Goal: Information Seeking & Learning: Understand process/instructions

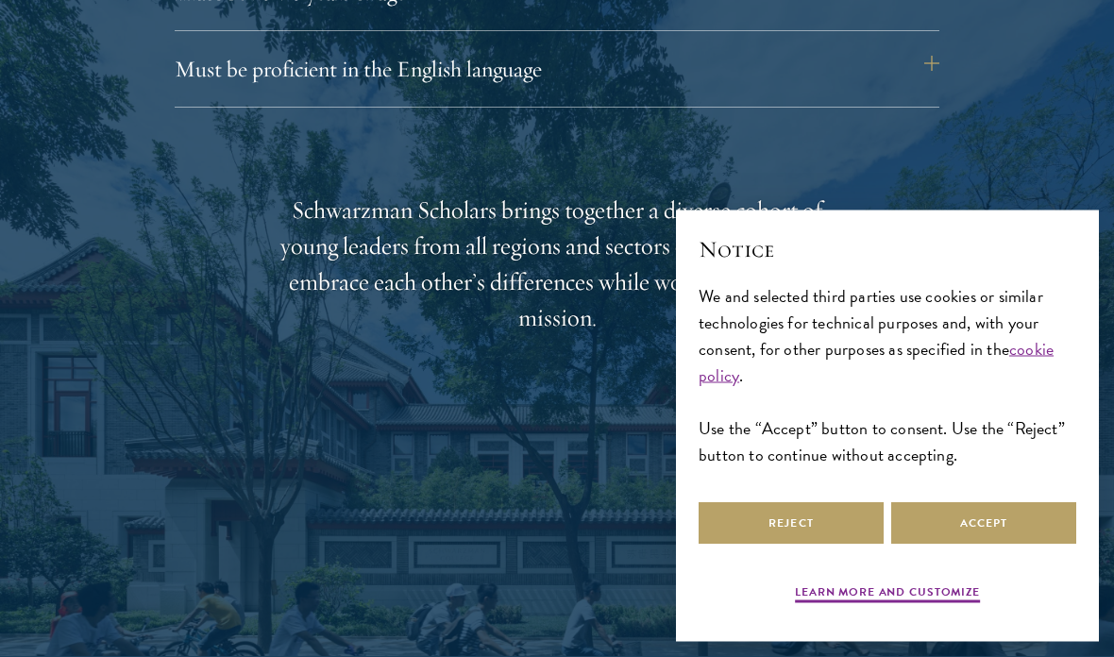
scroll to position [2805, 0]
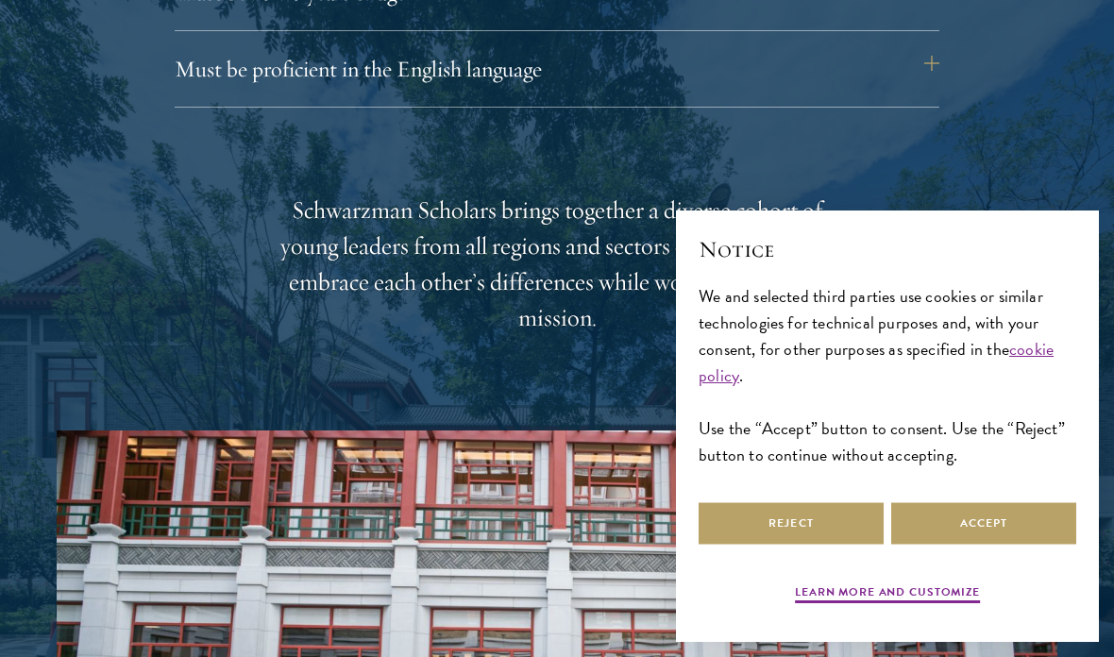
click at [963, 545] on button "Accept" at bounding box center [983, 523] width 185 height 42
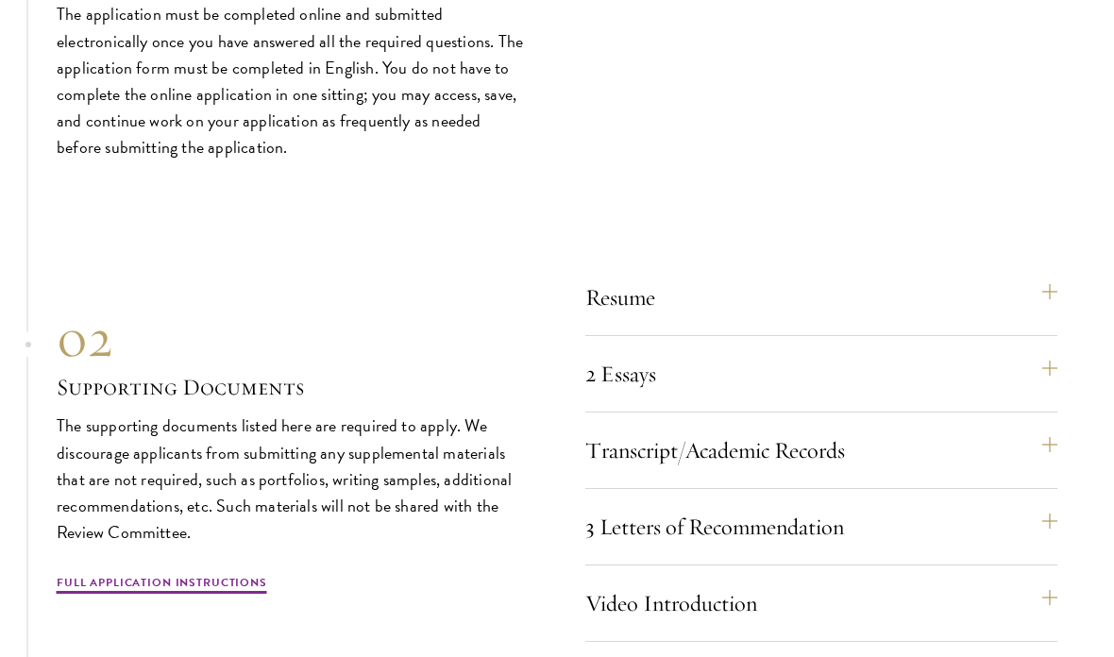
scroll to position [5487, 0]
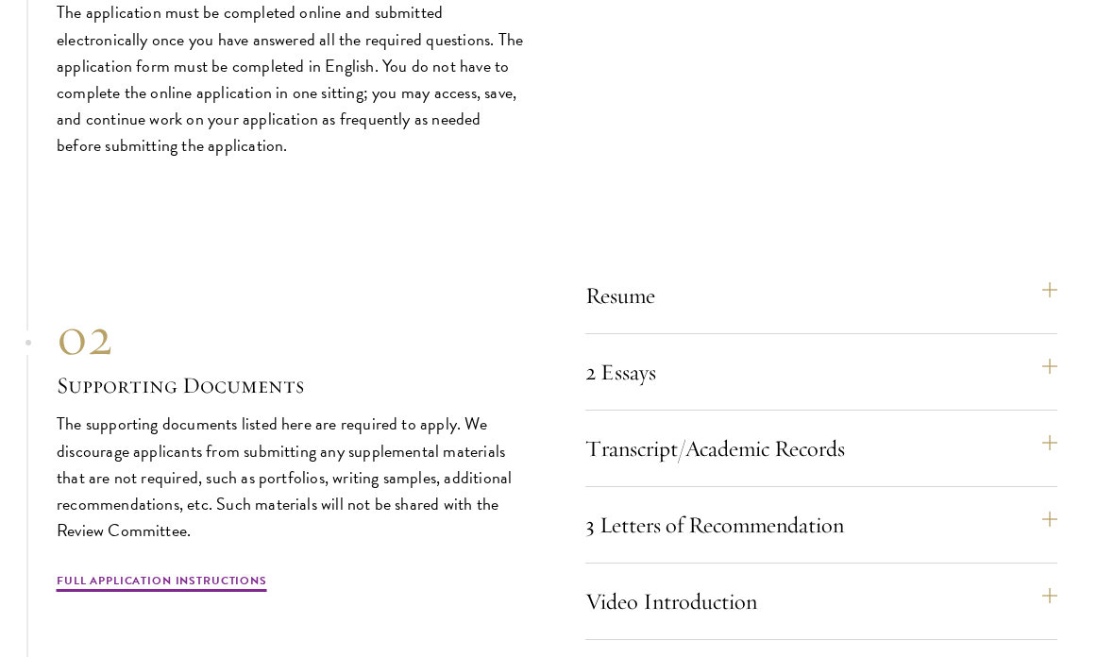
click at [754, 279] on button "Resume" at bounding box center [821, 295] width 472 height 45
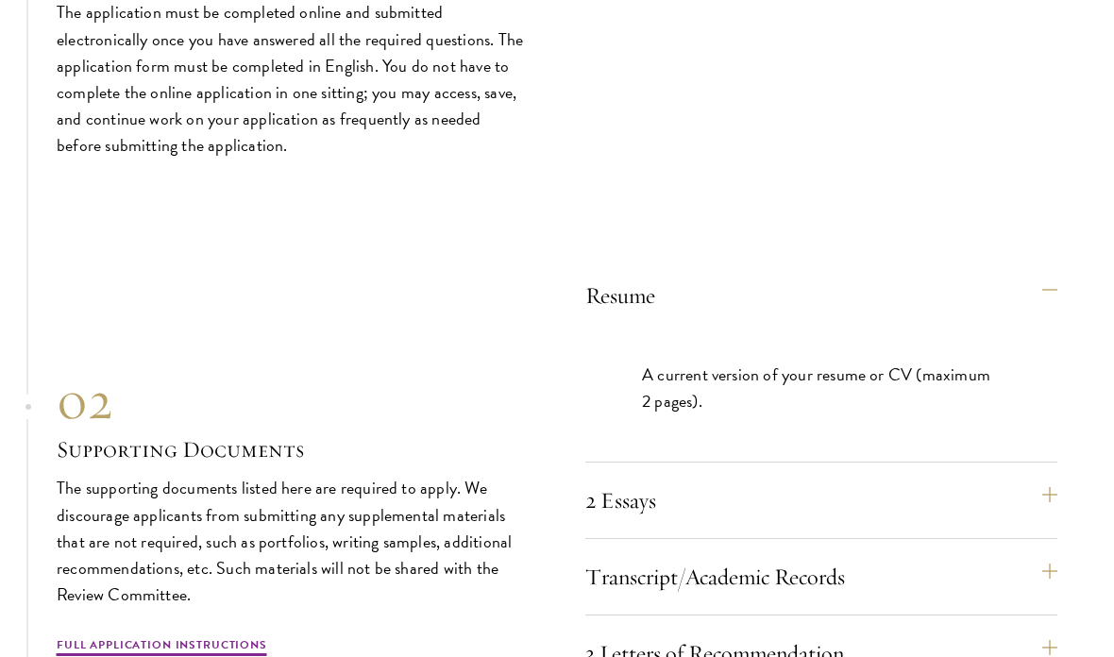
click at [813, 289] on button "Resume" at bounding box center [821, 295] width 472 height 45
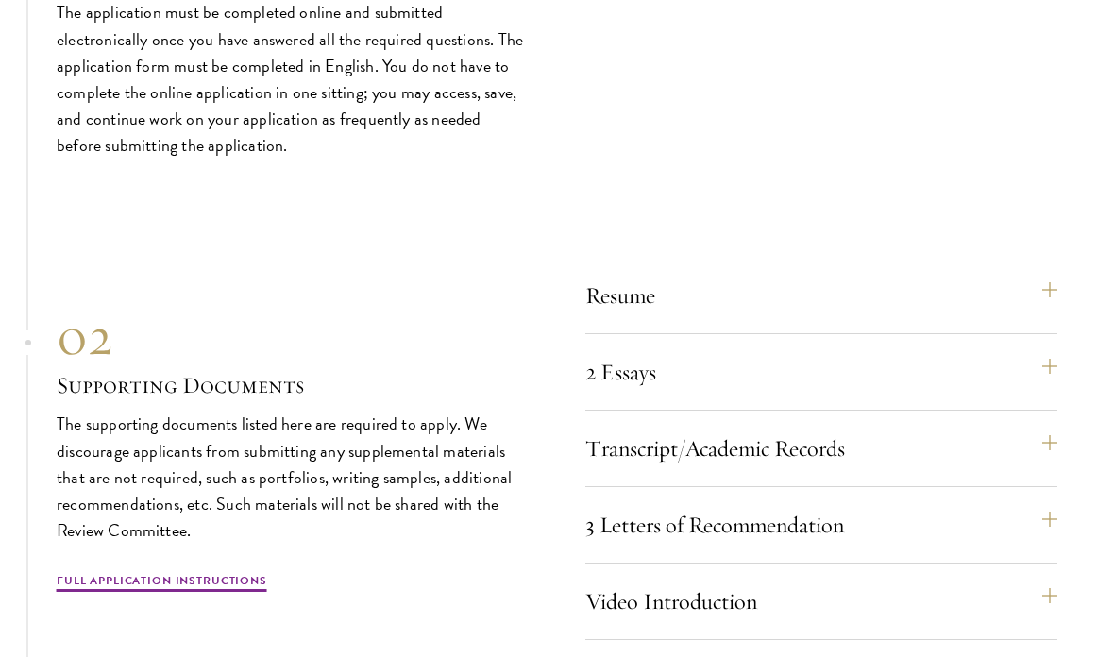
click at [832, 282] on button "Resume" at bounding box center [821, 295] width 472 height 45
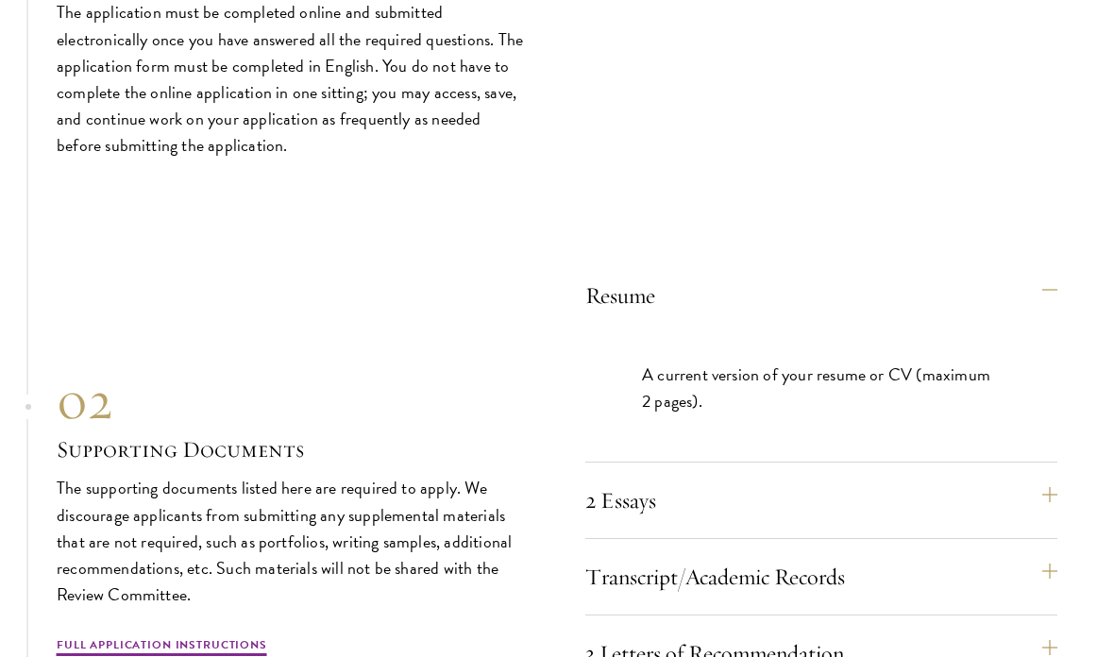
click at [785, 293] on button "Resume" at bounding box center [821, 295] width 472 height 45
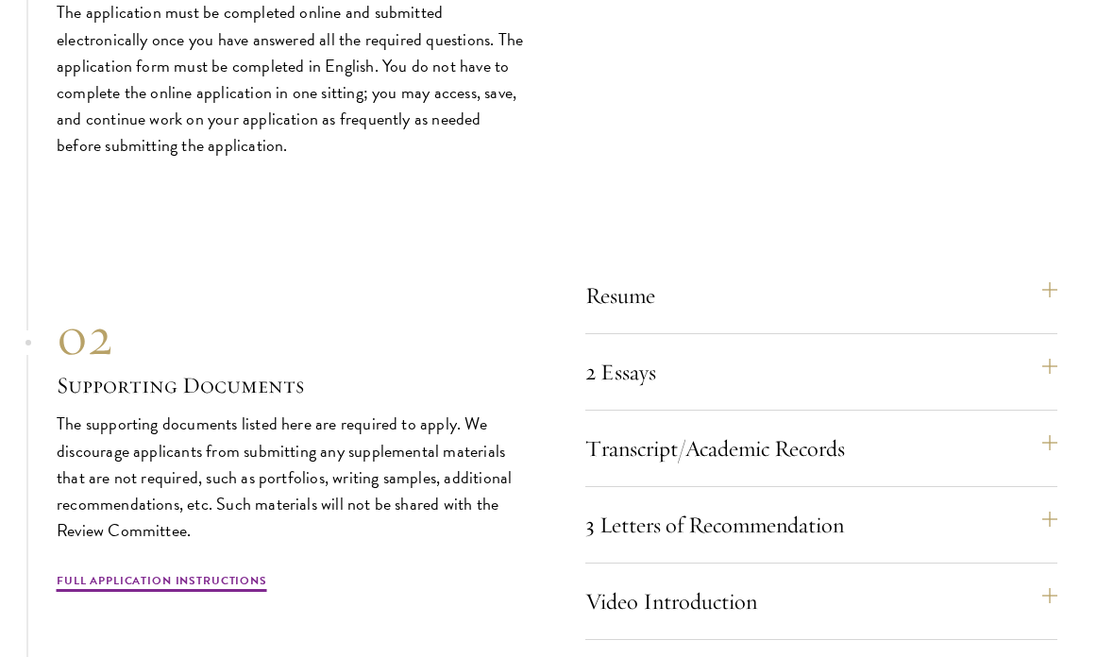
click at [791, 289] on button "Resume" at bounding box center [821, 295] width 472 height 45
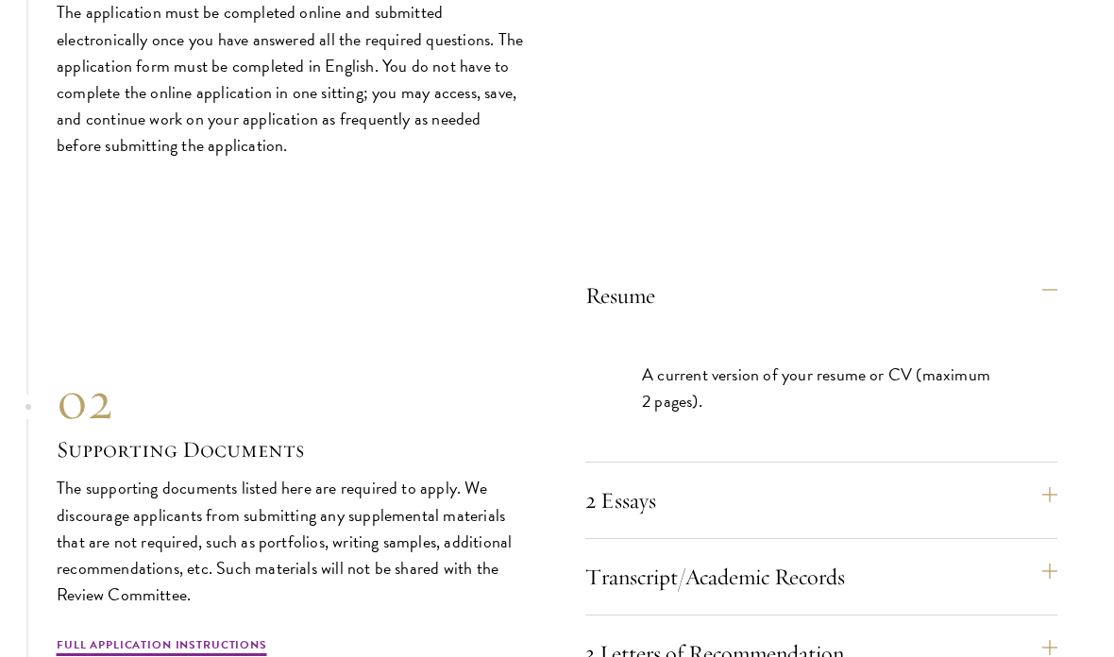
click at [757, 304] on button "Resume" at bounding box center [821, 295] width 472 height 45
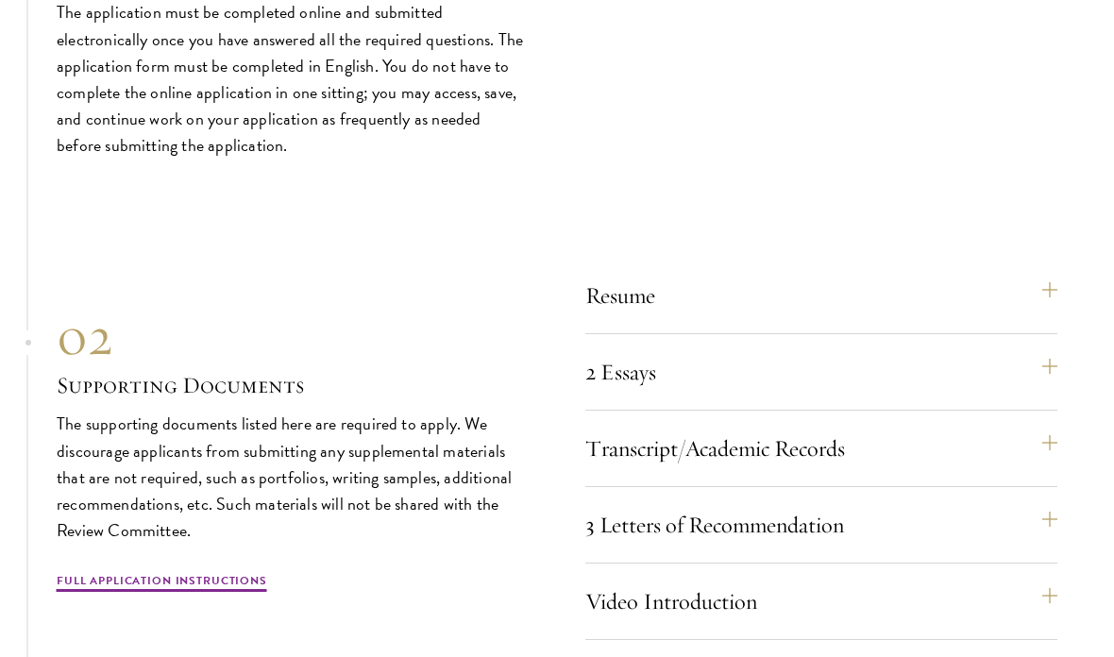
click at [784, 278] on button "Resume" at bounding box center [821, 295] width 472 height 45
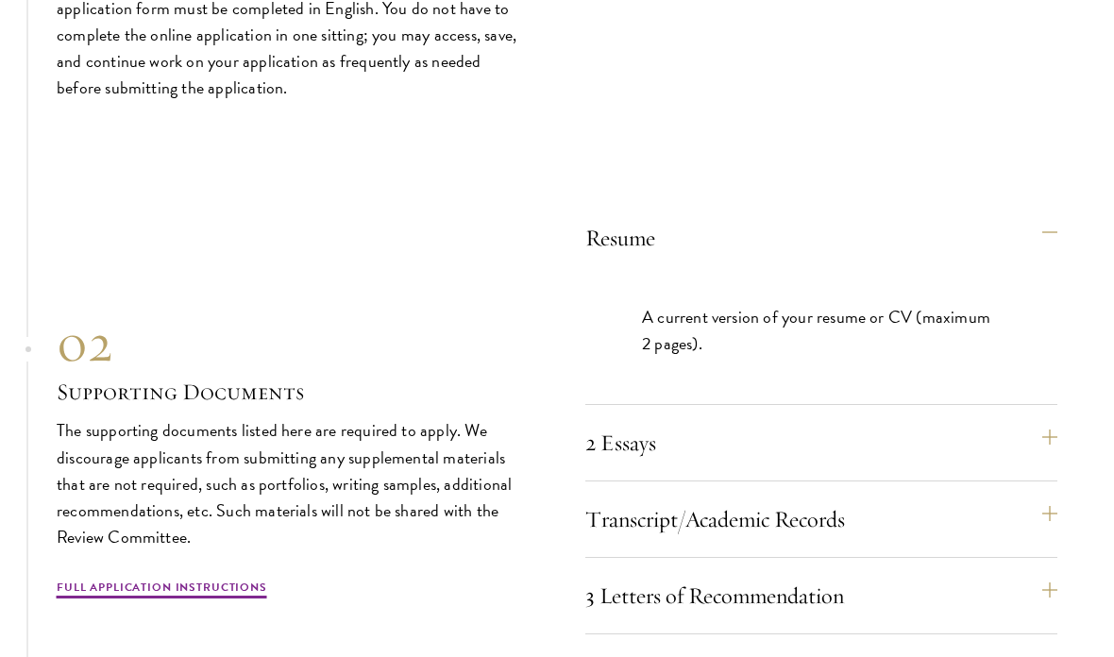
click at [625, 442] on button "2 Essays" at bounding box center [821, 442] width 472 height 45
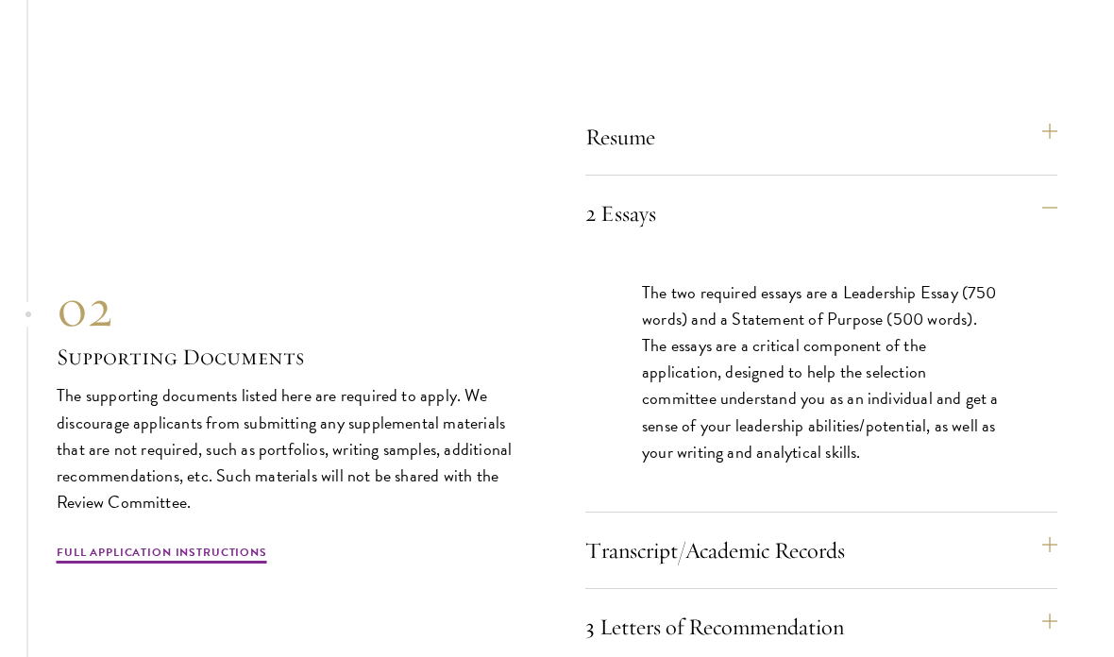
scroll to position [5834, 0]
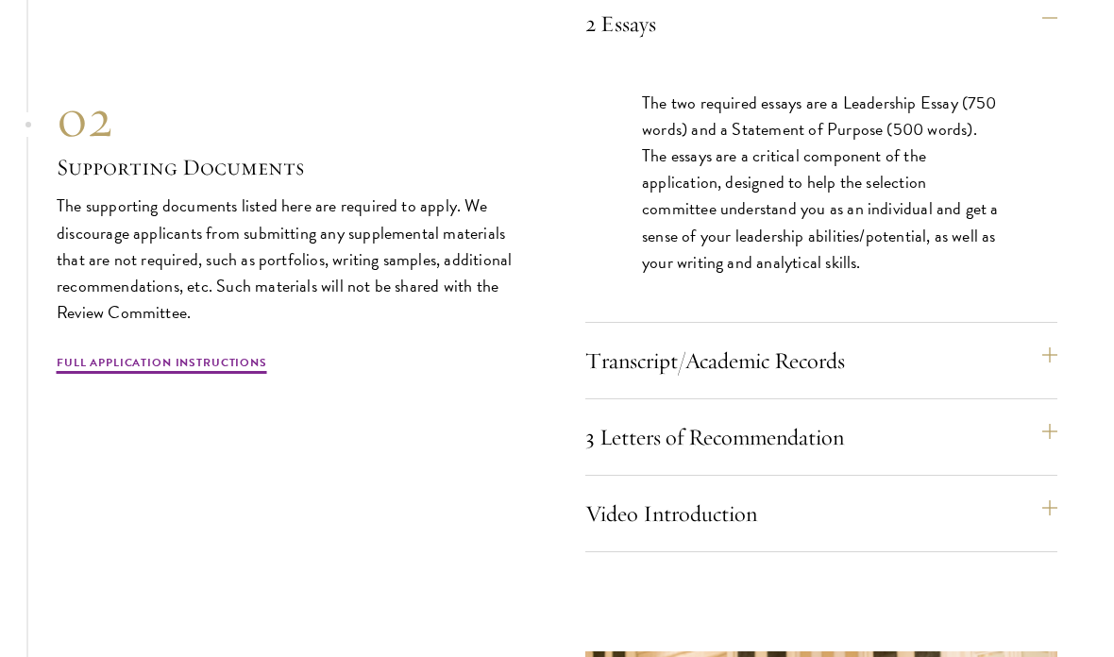
click at [680, 346] on button "Transcript/Academic Records" at bounding box center [821, 360] width 472 height 45
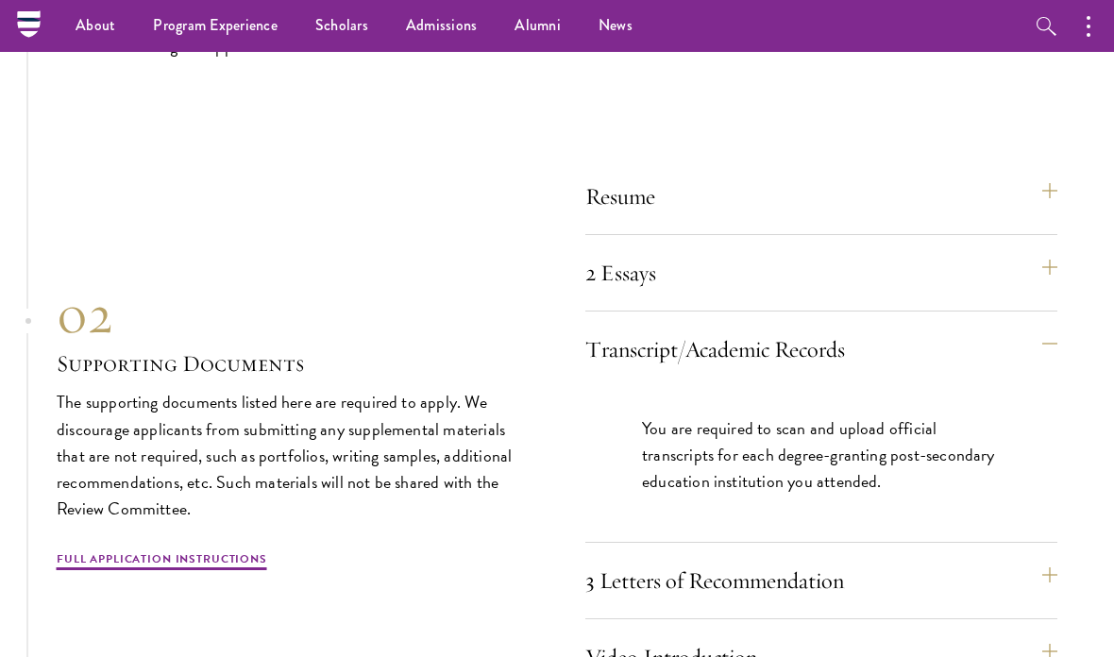
scroll to position [5592, 0]
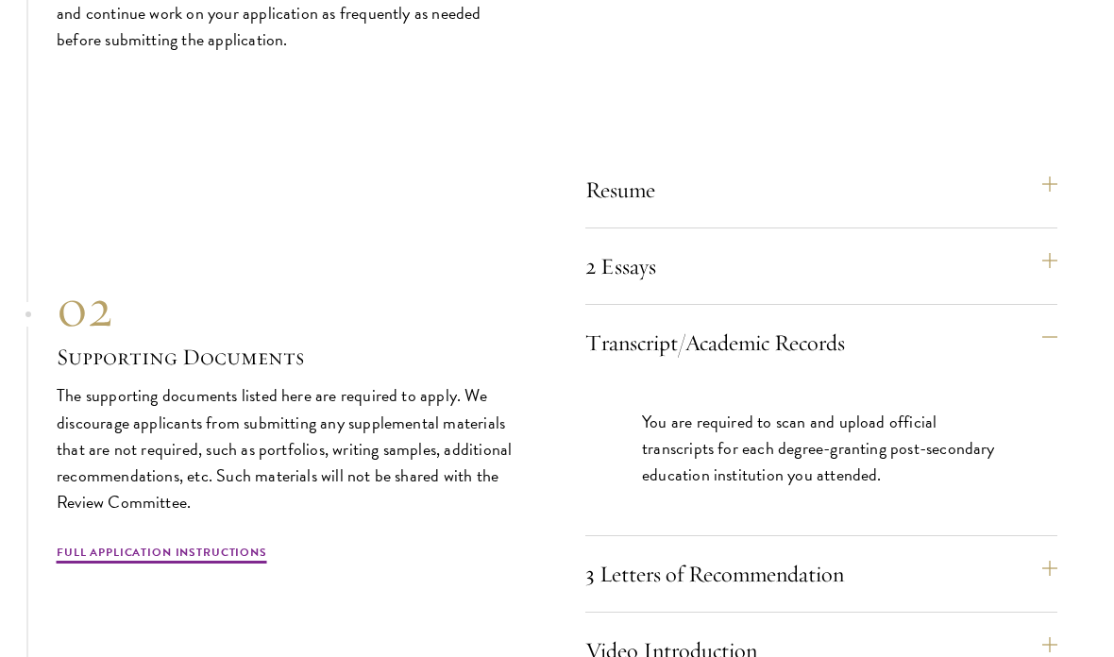
click at [684, 348] on button "Transcript/Academic Records" at bounding box center [821, 342] width 472 height 45
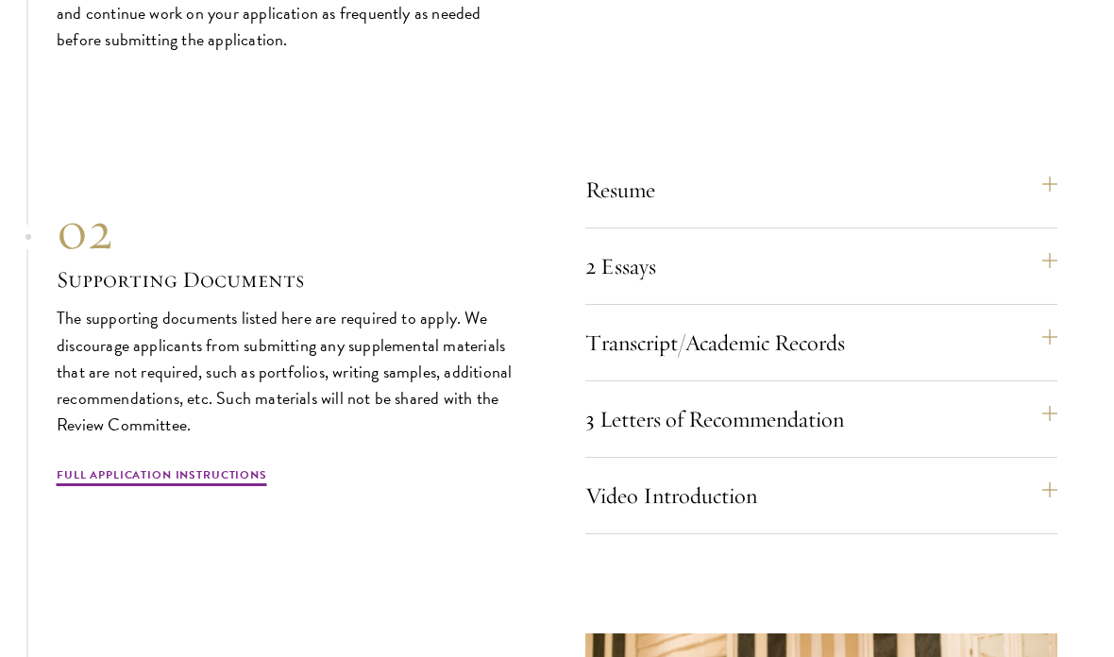
click at [579, 435] on div "Resume A current version of your resume or CV (maximum 2 pages). 2 Essays The t…" at bounding box center [557, 343] width 1000 height 382
click at [604, 424] on button "3 Letters of Recommendation" at bounding box center [821, 418] width 472 height 45
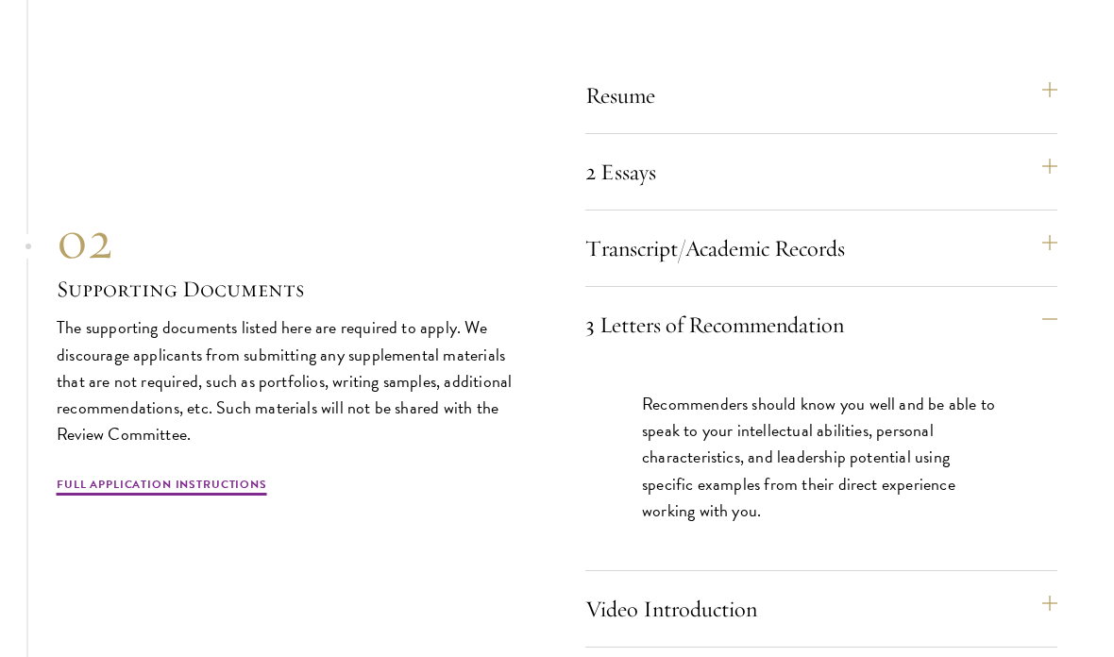
scroll to position [5687, 0]
click at [740, 316] on button "3 Letters of Recommendation" at bounding box center [821, 324] width 472 height 45
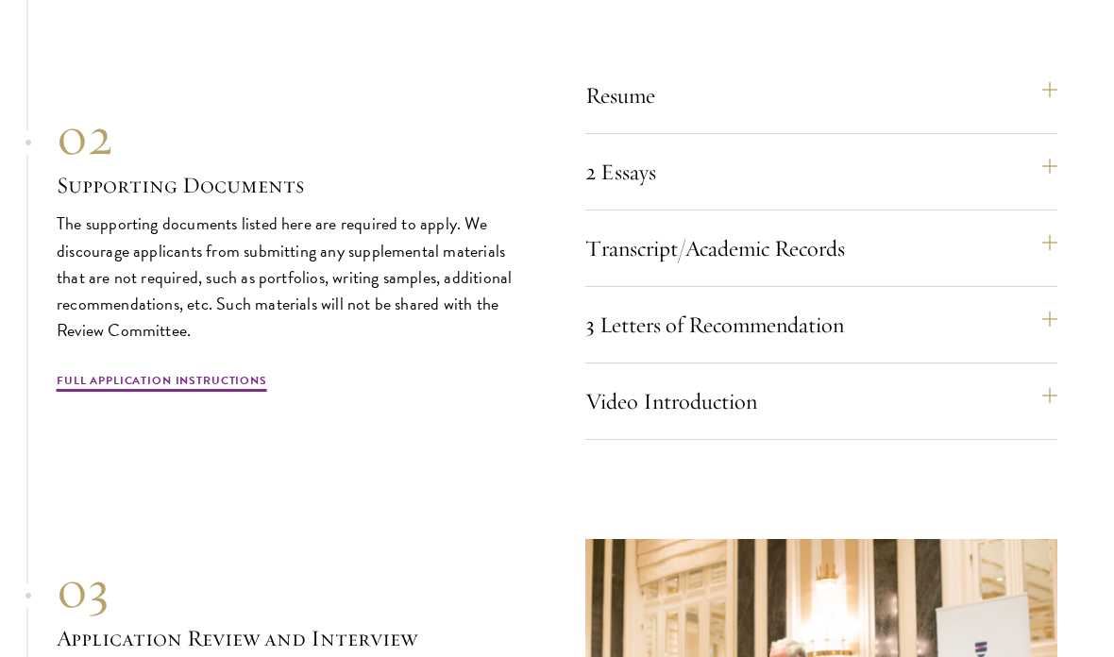
click at [628, 402] on button "Video Introduction" at bounding box center [821, 400] width 472 height 45
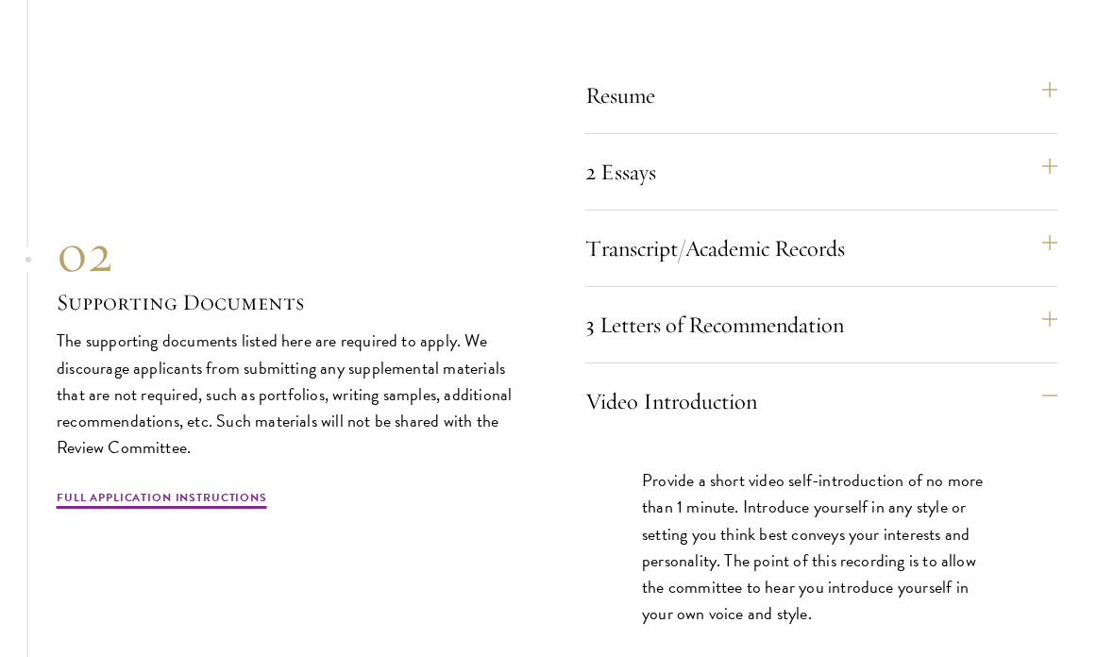
click at [647, 380] on button "Video Introduction" at bounding box center [821, 400] width 472 height 45
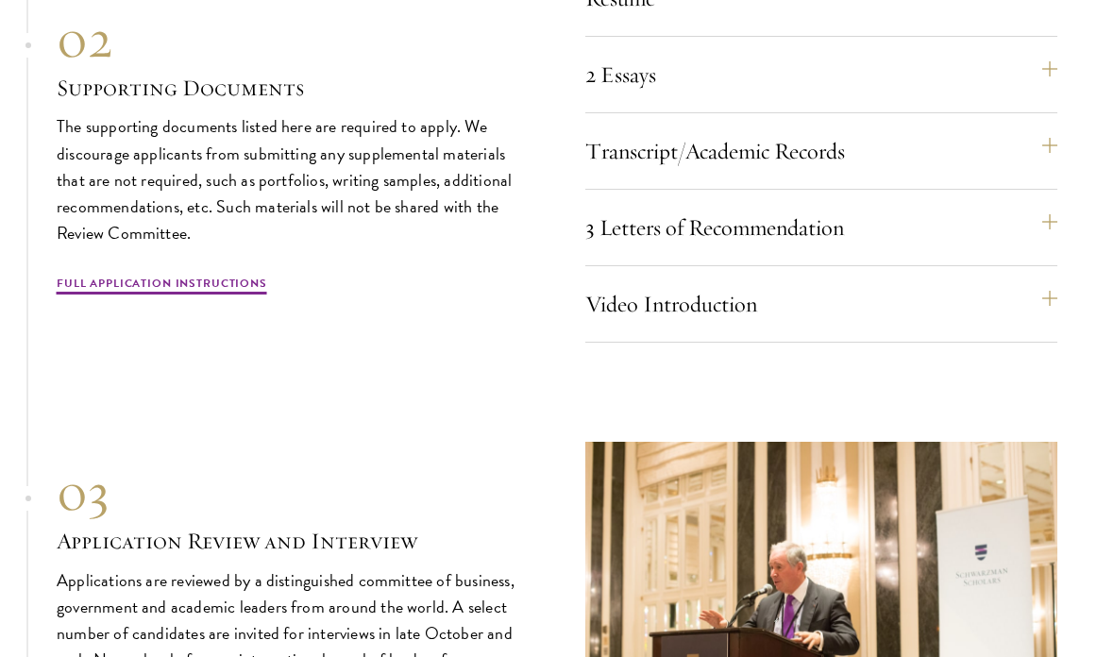
scroll to position [5784, 0]
click at [209, 281] on link "Full Application Instructions" at bounding box center [162, 286] width 210 height 23
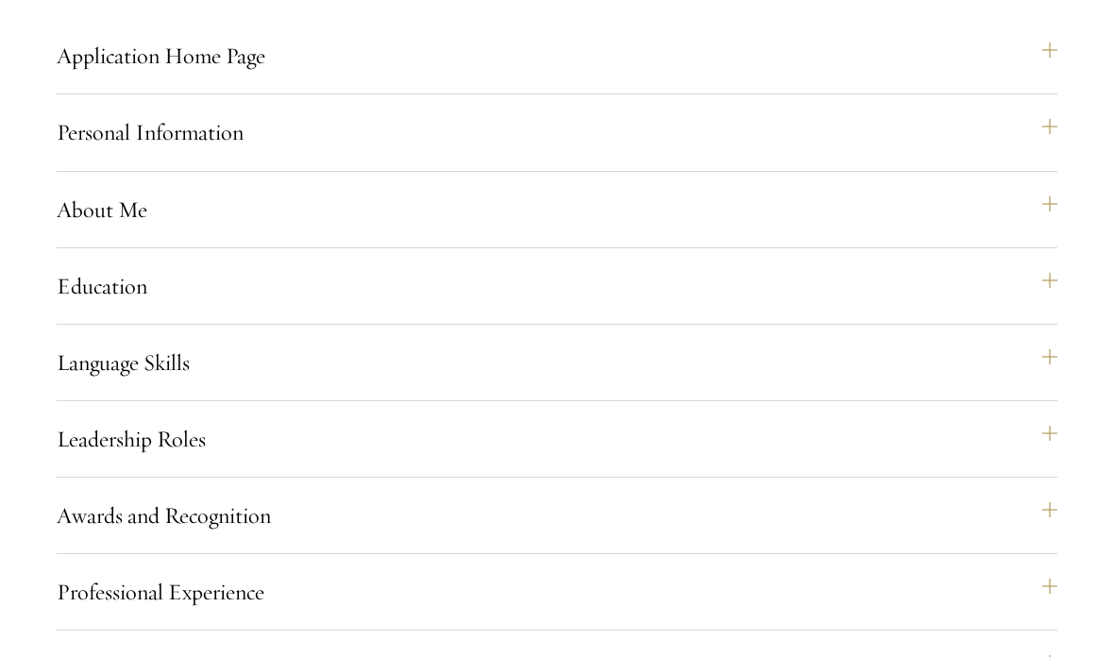
scroll to position [1419, 0]
click at [539, 457] on button "Leadership Roles" at bounding box center [557, 439] width 1000 height 45
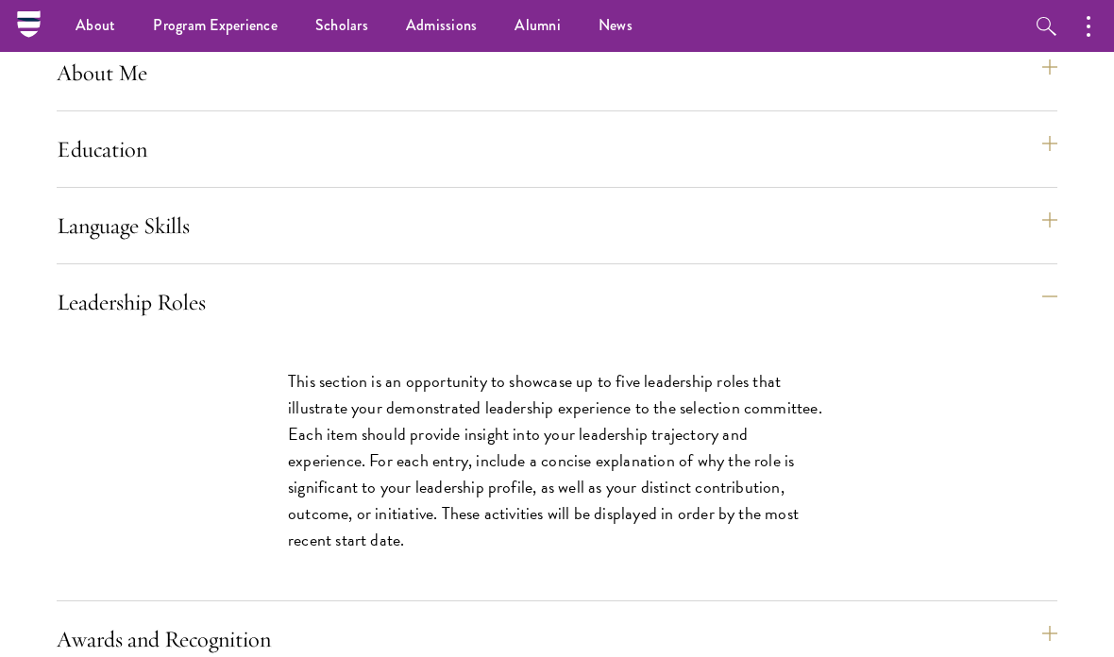
scroll to position [1578, 0]
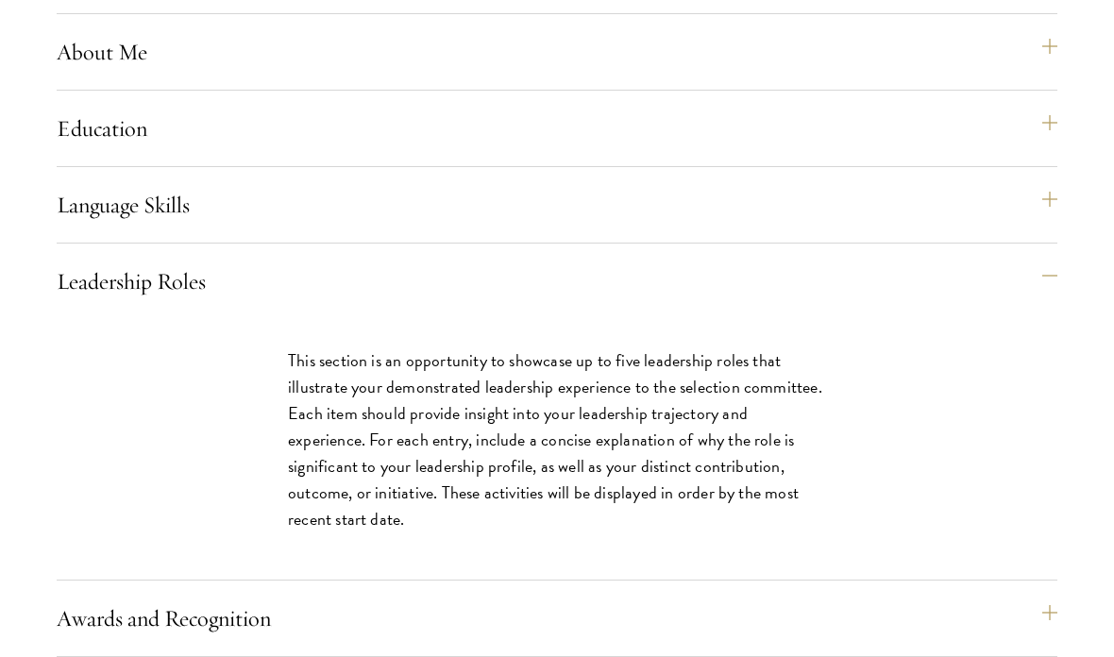
click at [712, 294] on button "Leadership Roles" at bounding box center [557, 281] width 1000 height 45
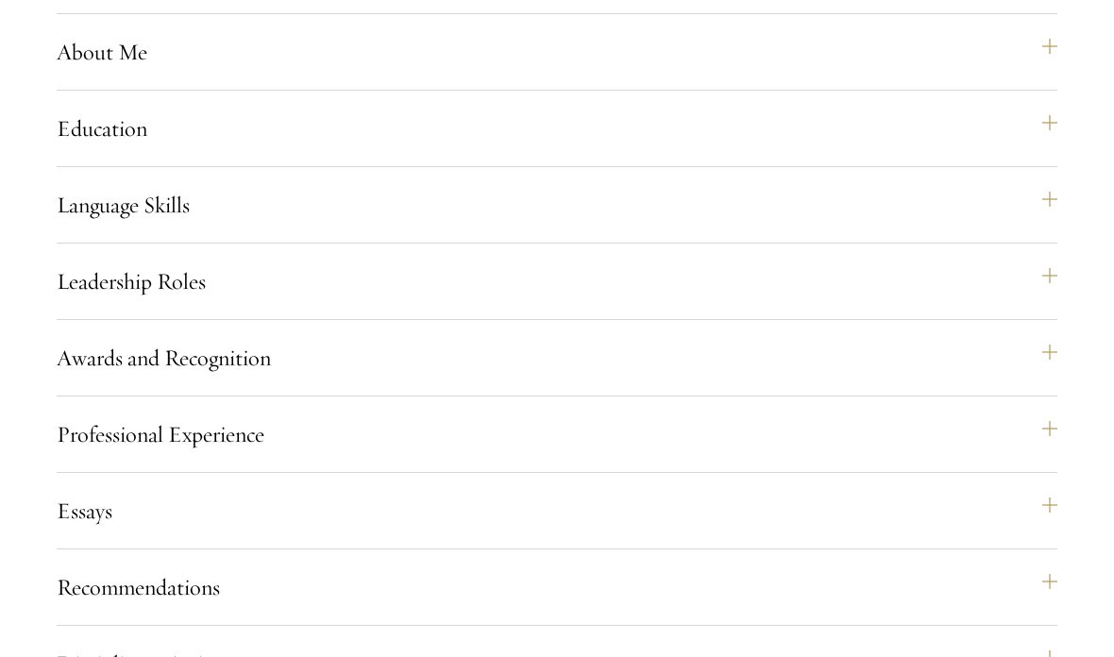
click at [721, 227] on button "Language Skills" at bounding box center [557, 204] width 1000 height 45
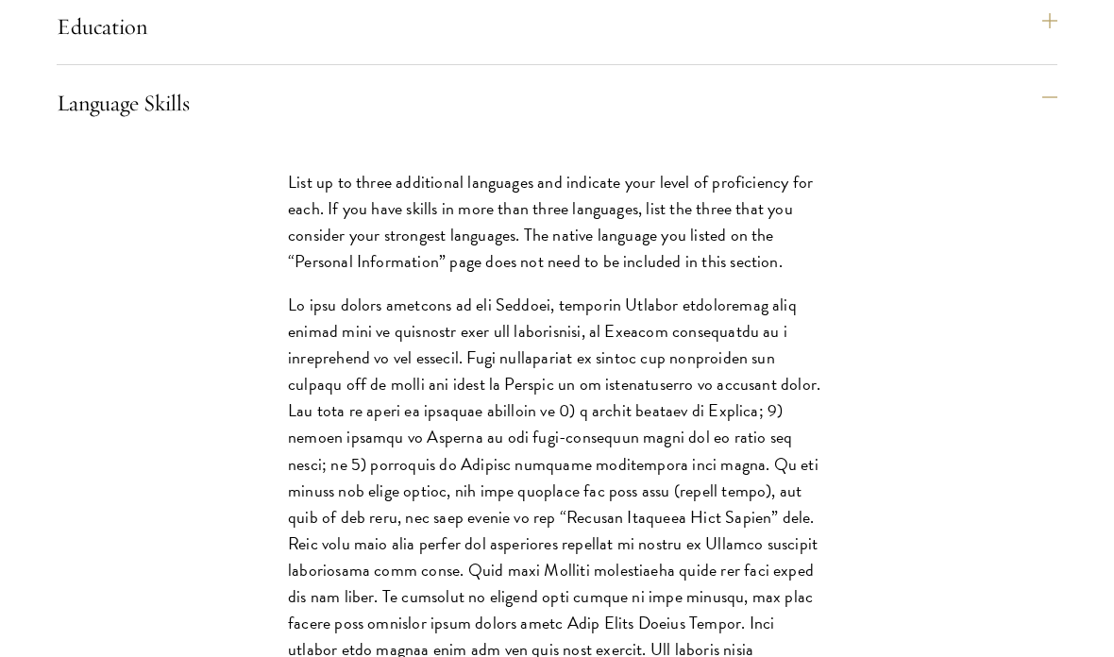
click at [891, 120] on button "Language Skills" at bounding box center [557, 103] width 1000 height 45
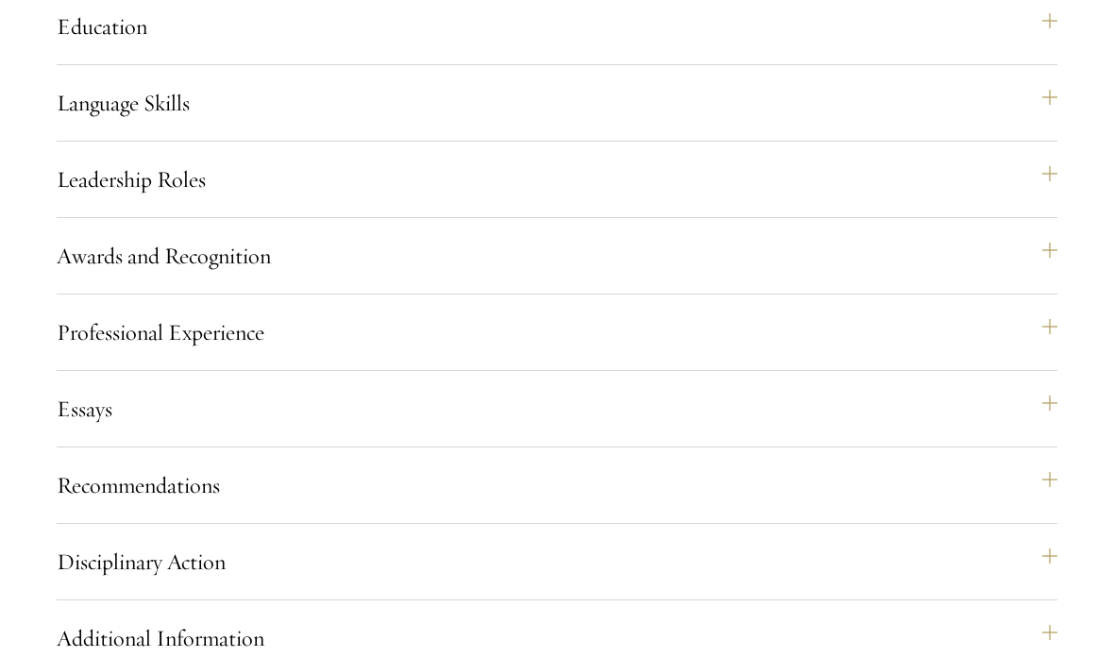
scroll to position [1680, 0]
click at [817, 202] on button "Leadership Roles" at bounding box center [557, 179] width 1000 height 45
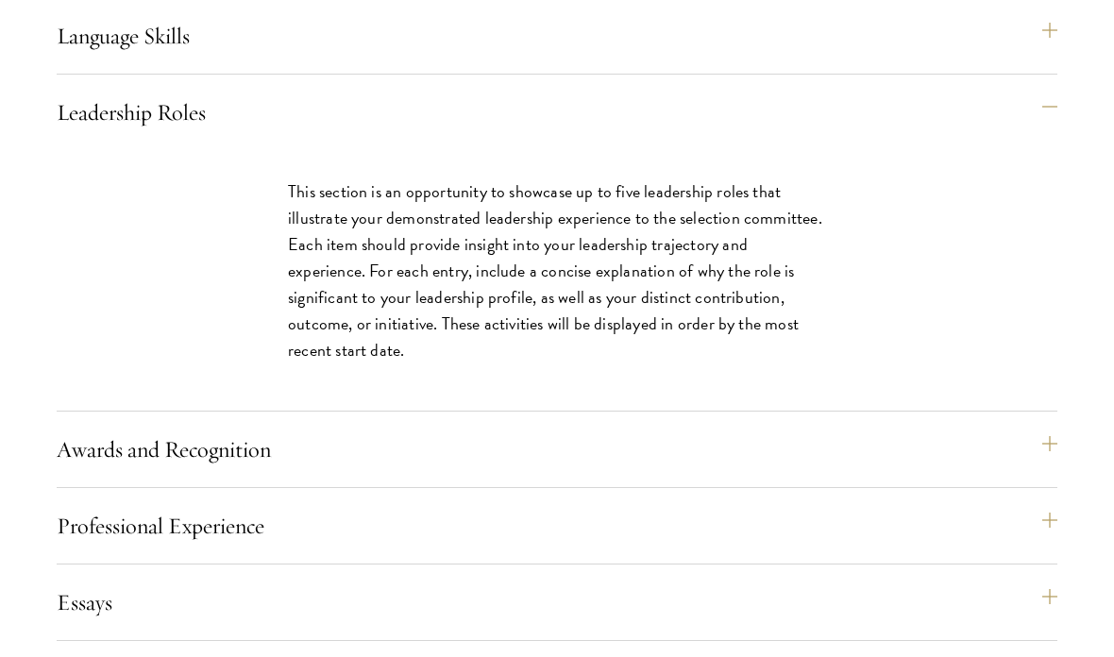
scroll to position [1748, 0]
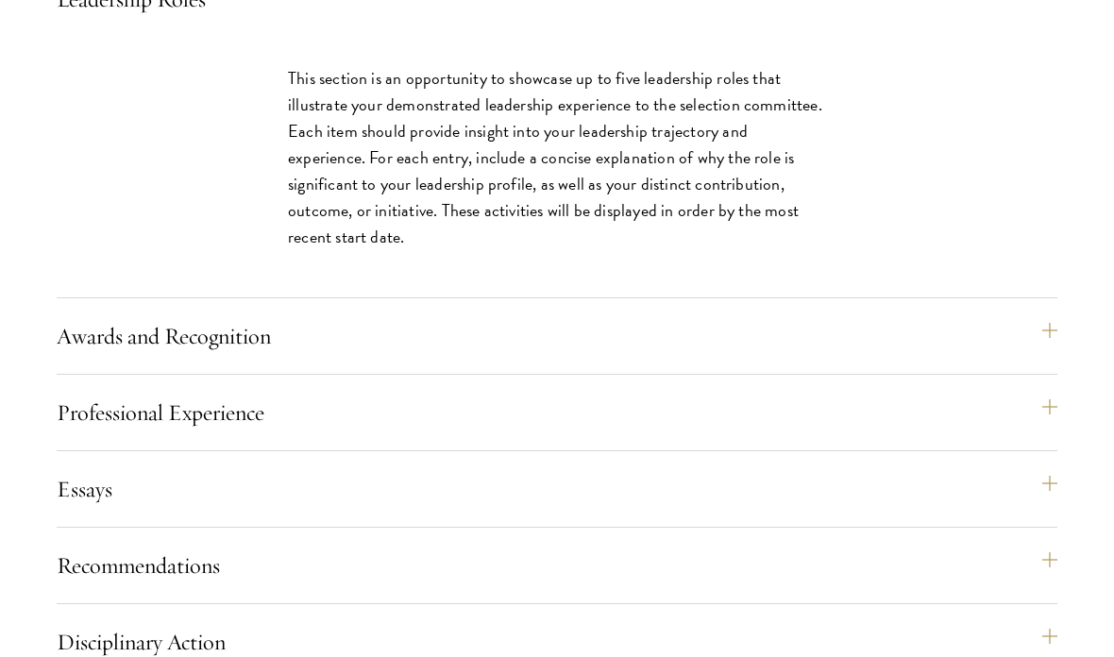
click at [691, 360] on button "Awards and Recognition" at bounding box center [557, 336] width 1000 height 45
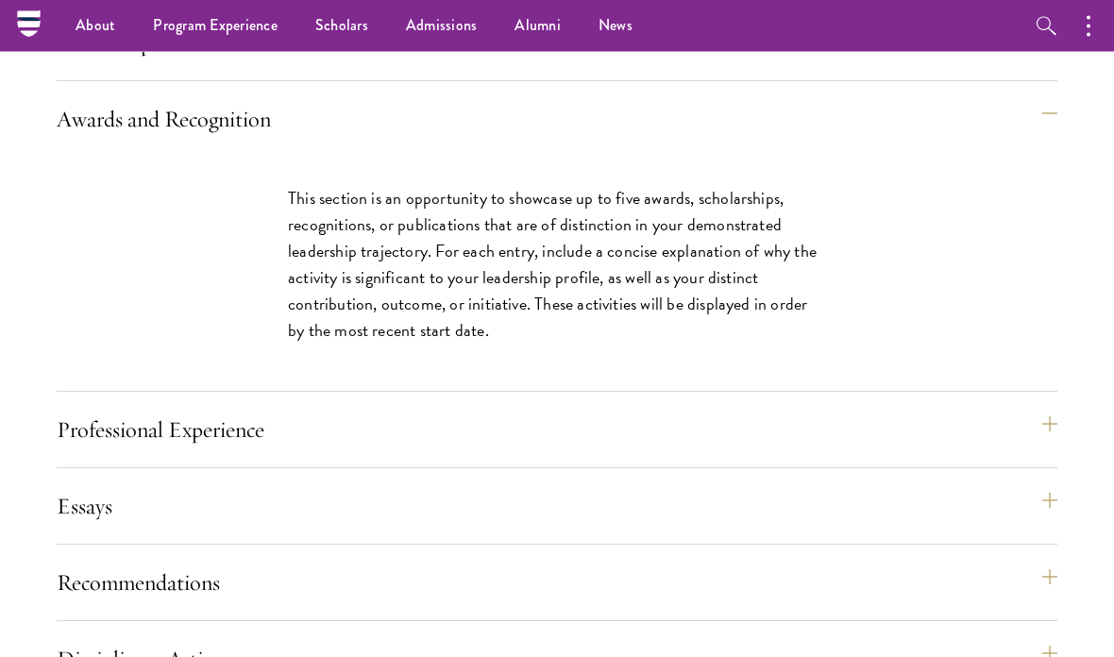
scroll to position [1816, 0]
click at [749, 142] on button "Awards and Recognition" at bounding box center [557, 119] width 1000 height 45
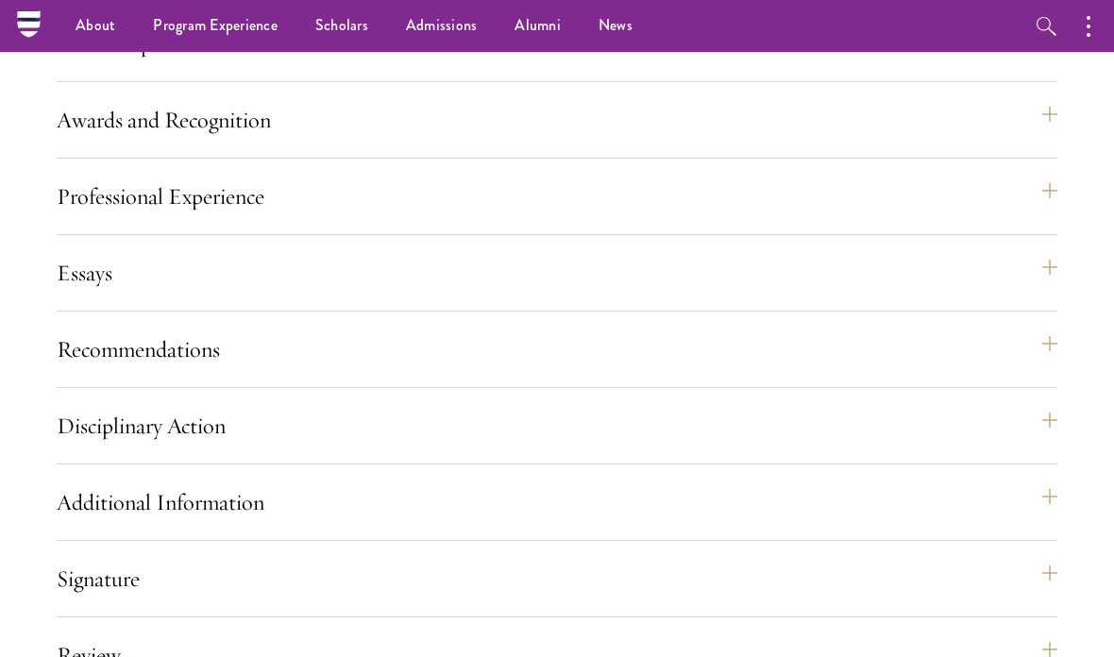
click at [696, 219] on button "Professional Experience" at bounding box center [557, 196] width 1000 height 45
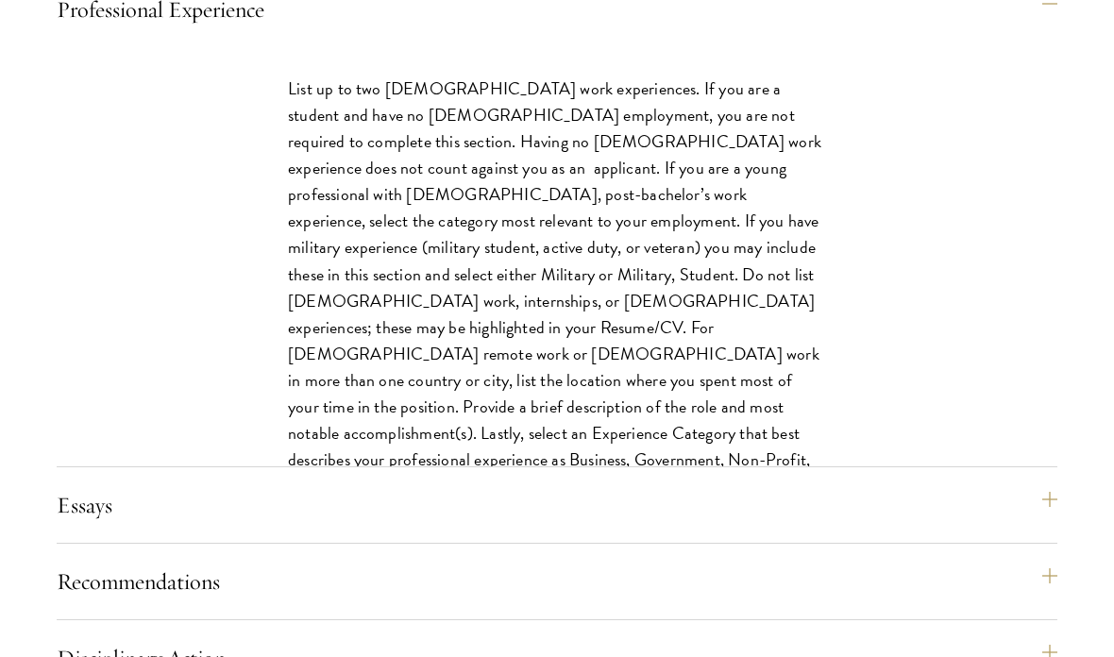
scroll to position [2189, 0]
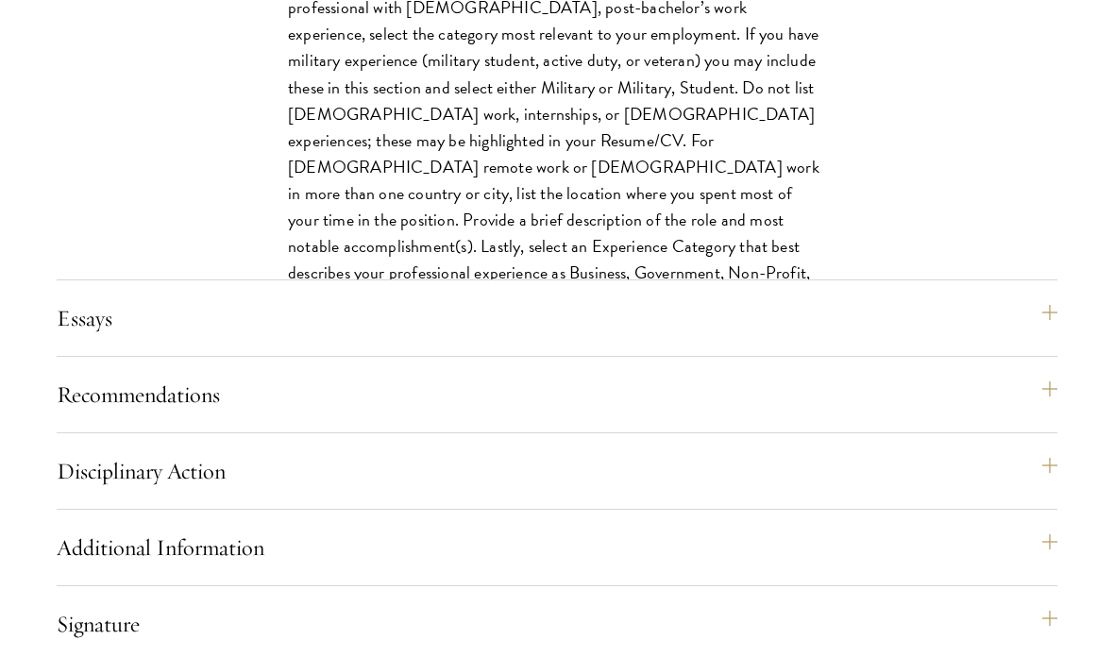
click at [907, 341] on button "Essays" at bounding box center [557, 317] width 1000 height 45
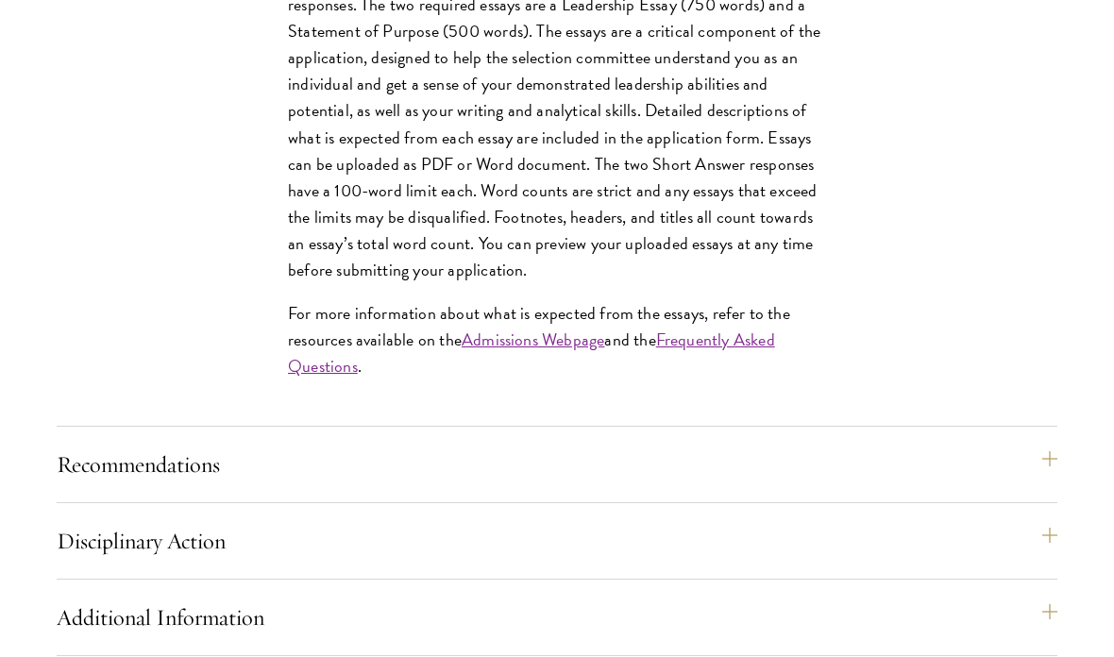
click at [872, 487] on button "Recommendations" at bounding box center [557, 464] width 1000 height 45
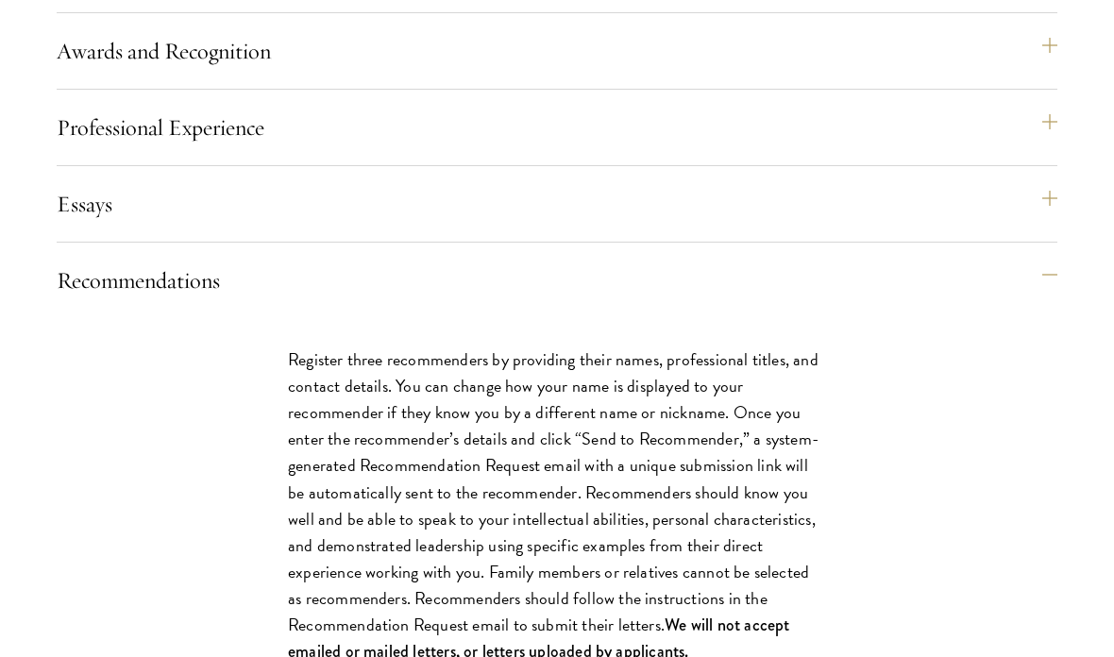
scroll to position [1897, 0]
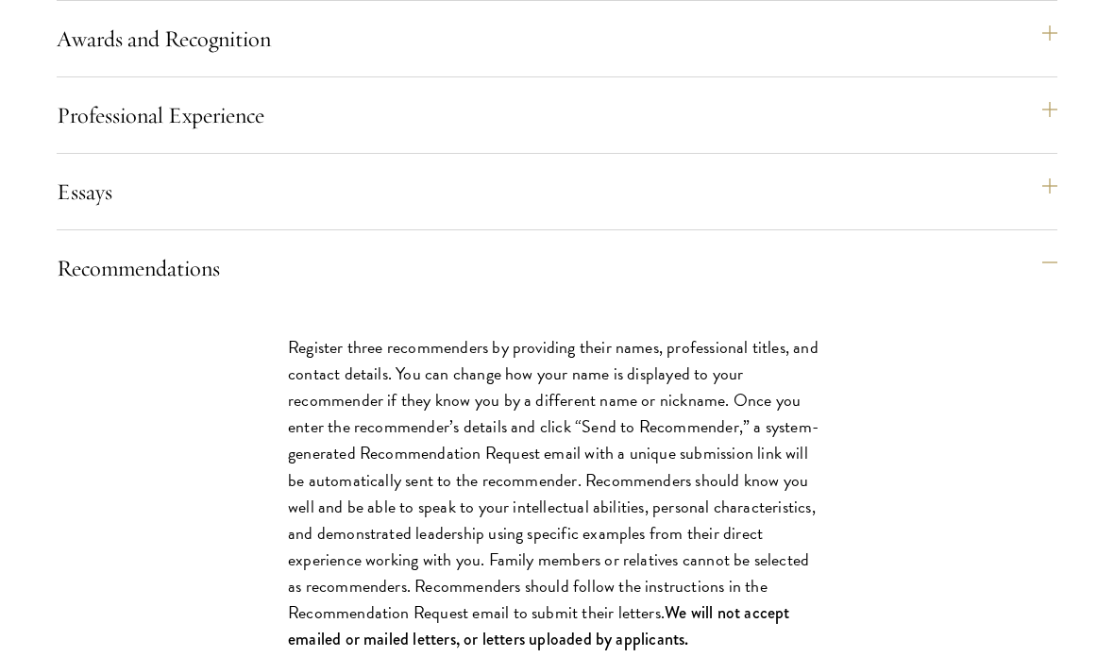
click at [759, 289] on button "Recommendations" at bounding box center [557, 267] width 1000 height 45
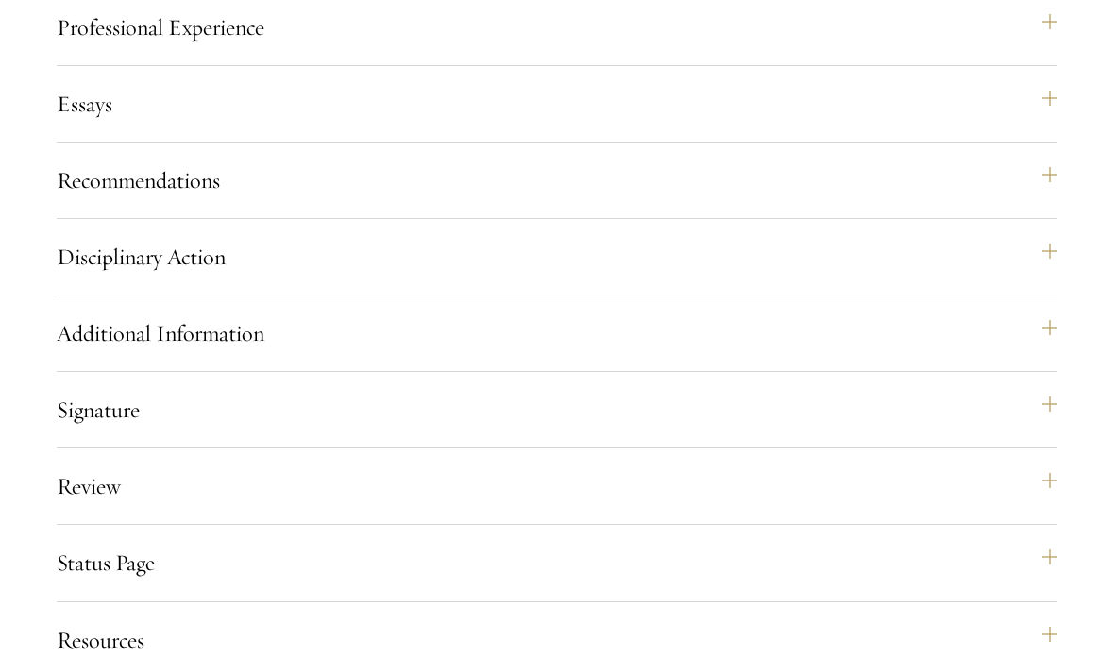
scroll to position [2004, 0]
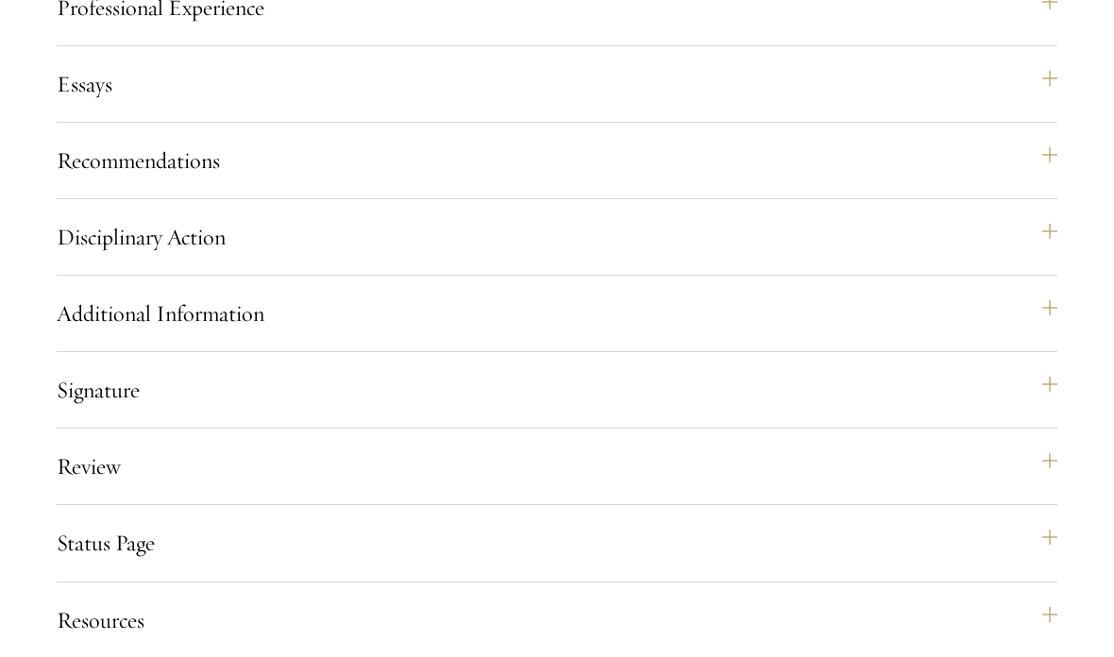
click at [738, 247] on button "Disciplinary Action" at bounding box center [557, 236] width 1000 height 45
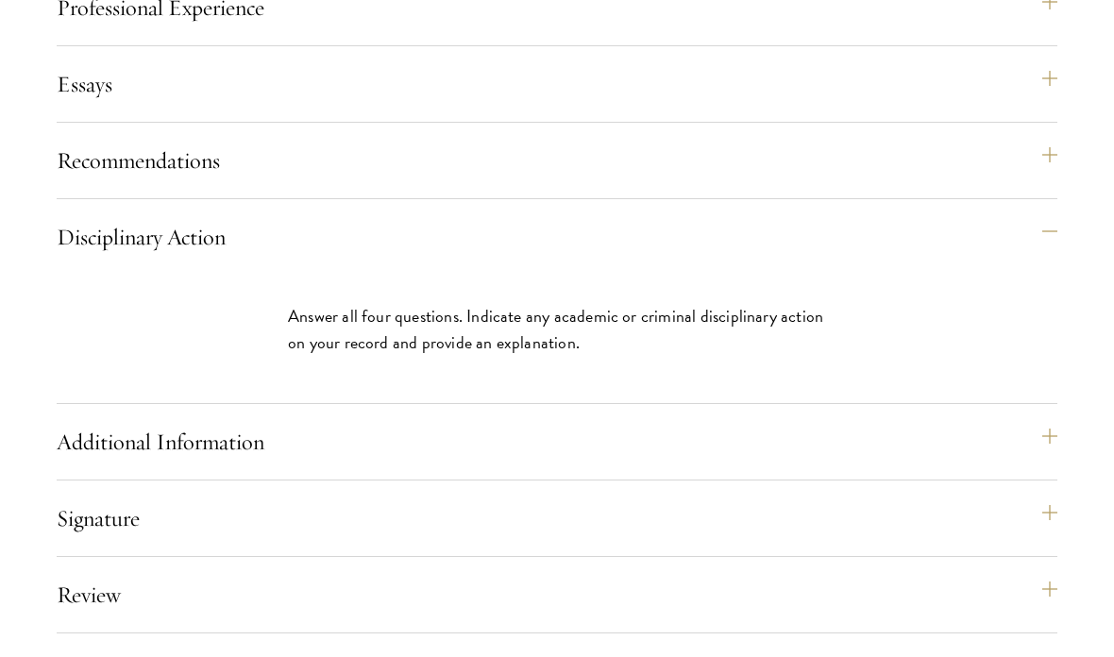
click at [737, 244] on button "Disciplinary Action" at bounding box center [557, 236] width 1000 height 45
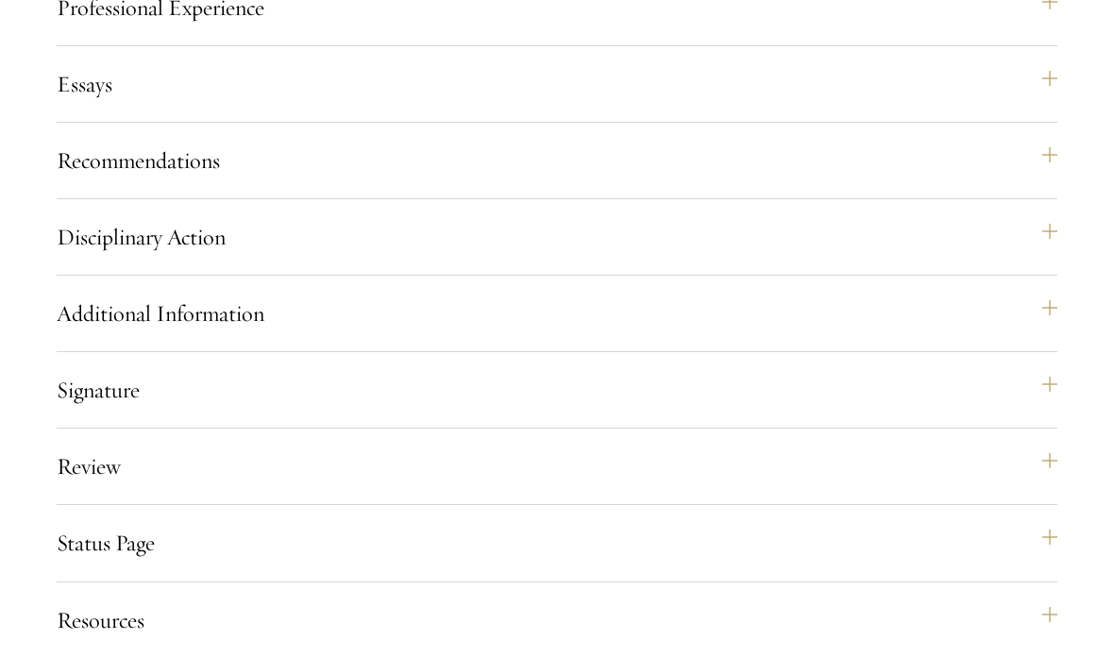
click at [746, 328] on button "Additional Information" at bounding box center [557, 313] width 1000 height 45
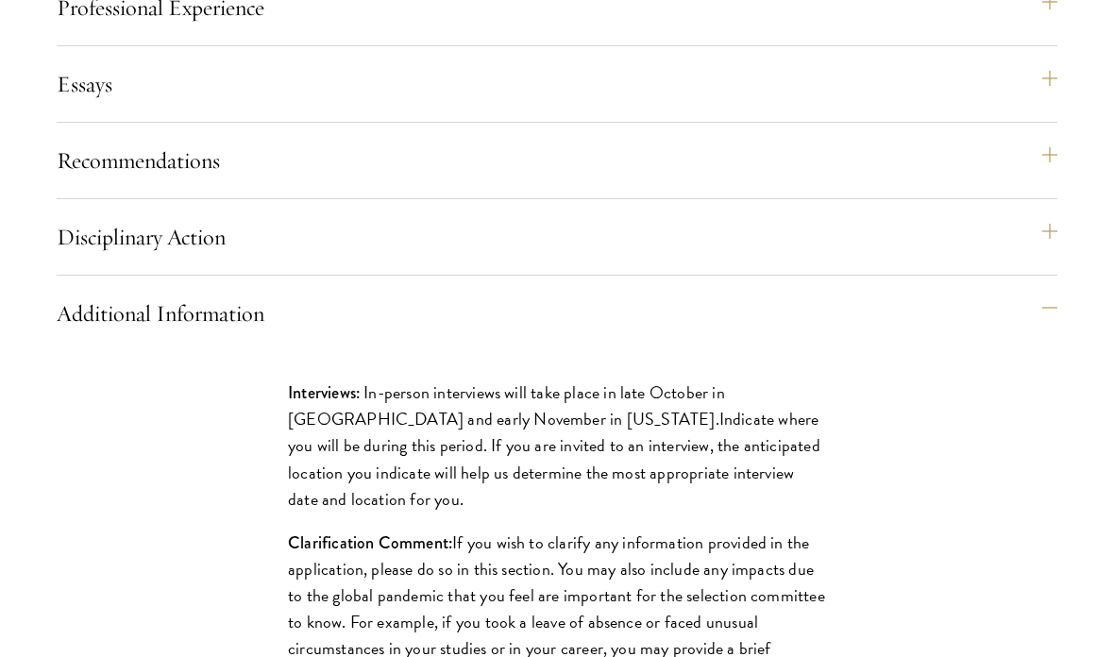
click at [744, 322] on button "Additional Information" at bounding box center [557, 313] width 1000 height 45
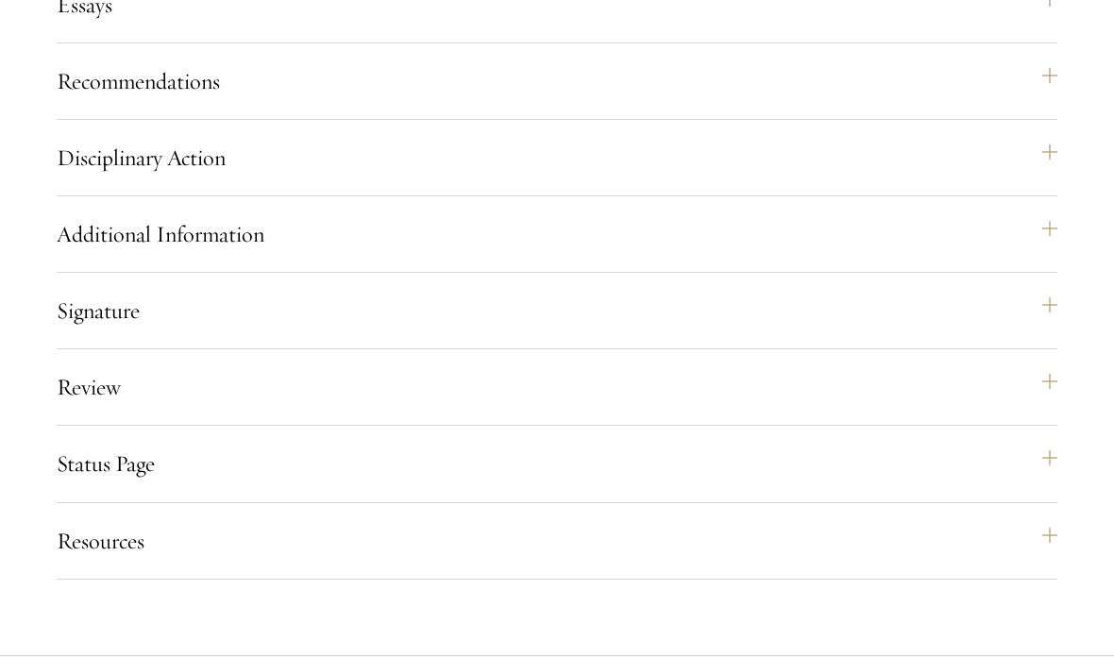
scroll to position [2084, 0]
click at [732, 241] on button "Additional Information" at bounding box center [557, 233] width 1000 height 45
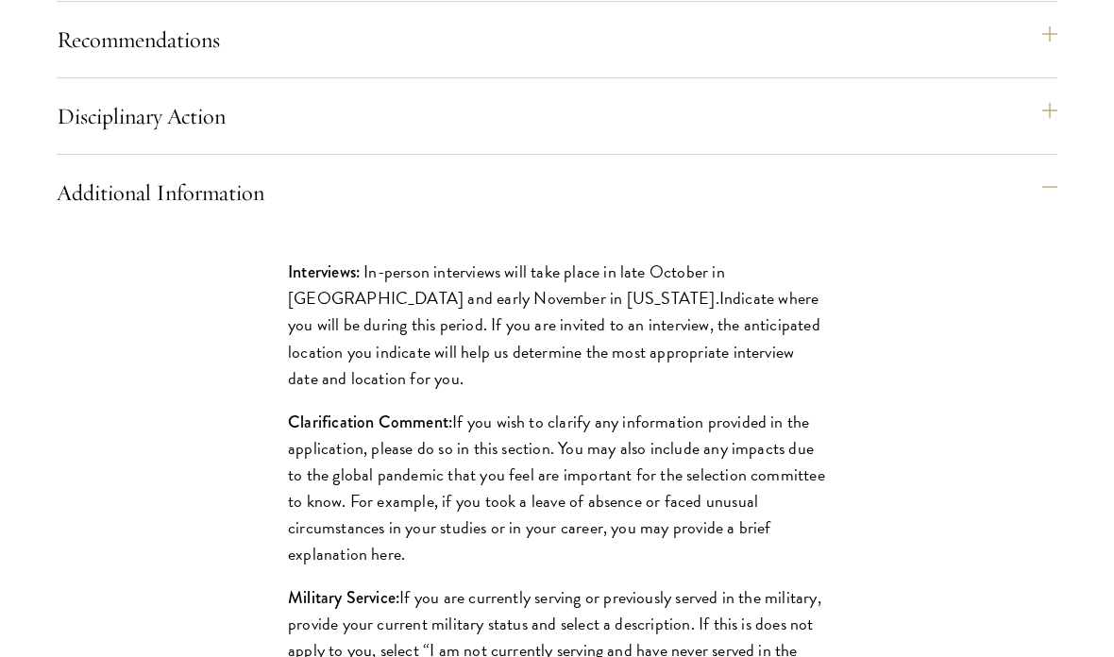
scroll to position [2227, 0]
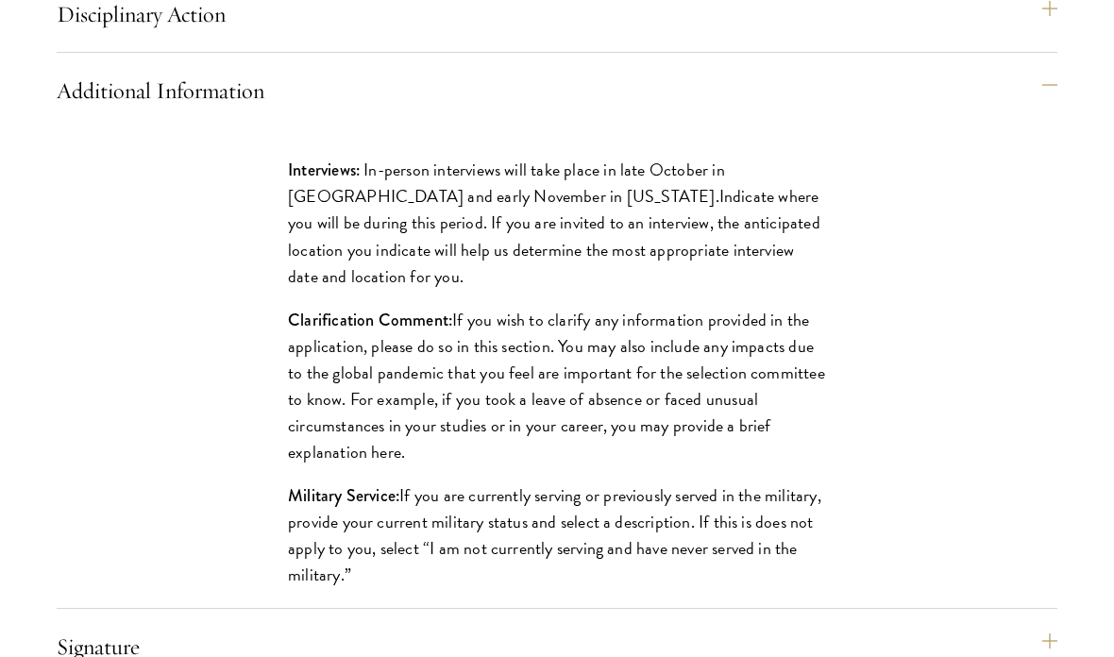
click at [743, 113] on button "Additional Information" at bounding box center [557, 90] width 1000 height 45
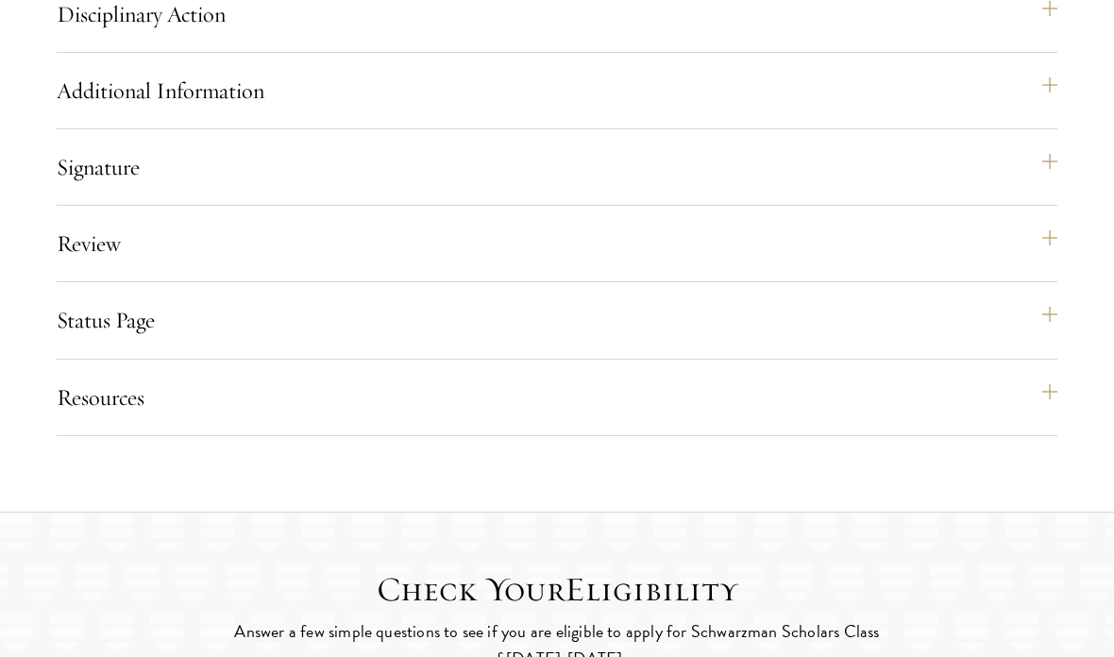
click at [741, 178] on button "Signature" at bounding box center [557, 166] width 1000 height 45
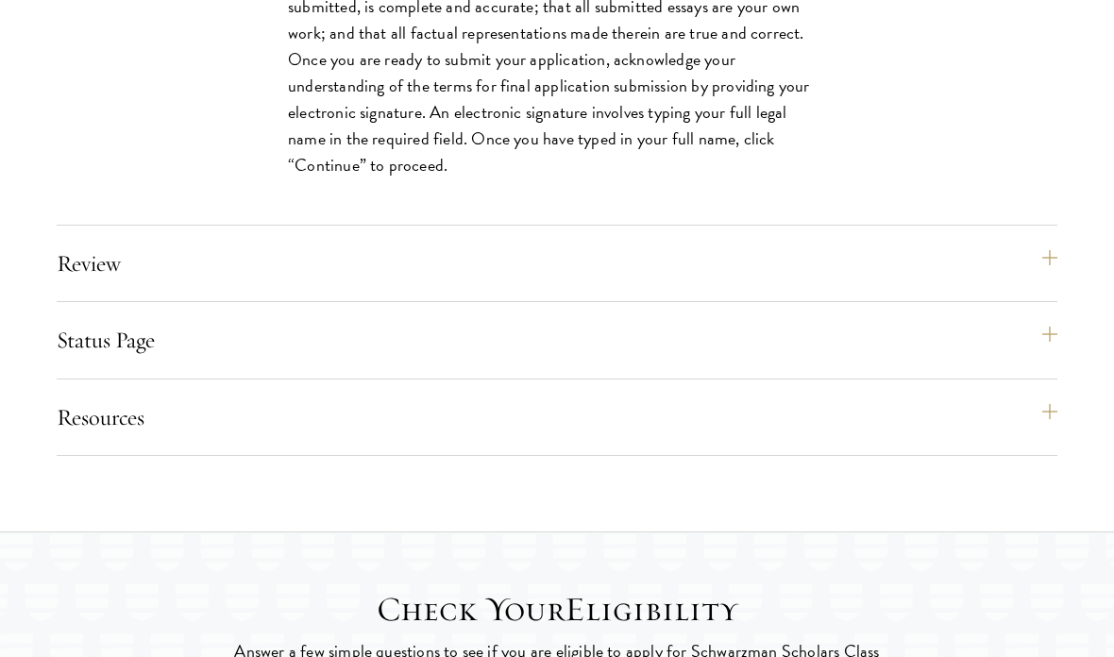
scroll to position [2654, 0]
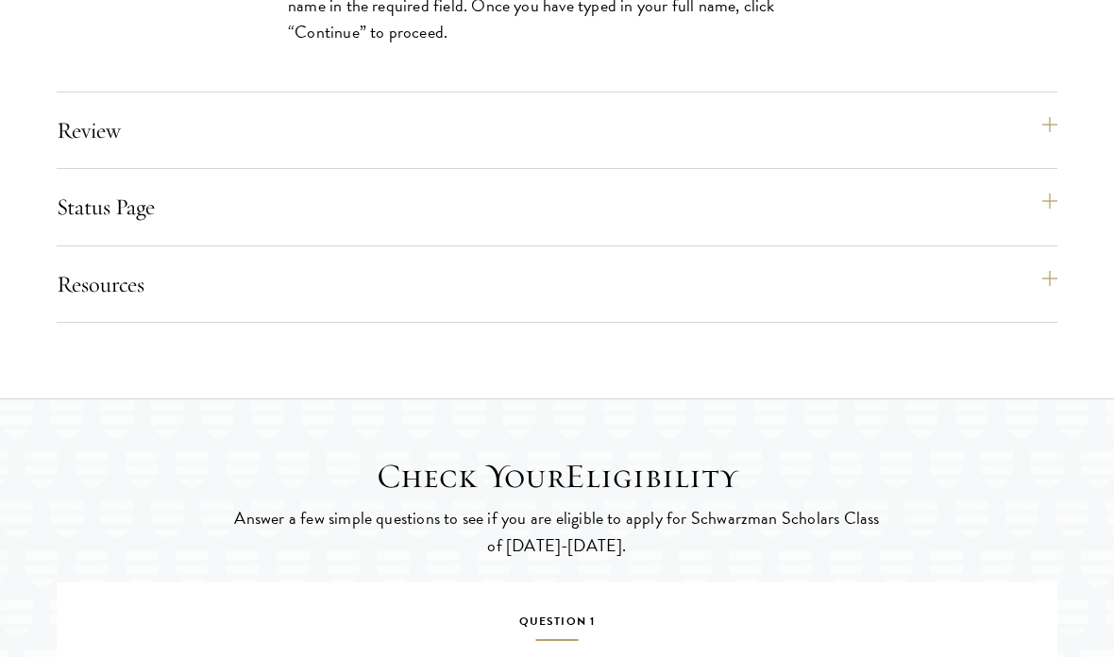
click at [743, 153] on button "Review" at bounding box center [557, 130] width 1000 height 45
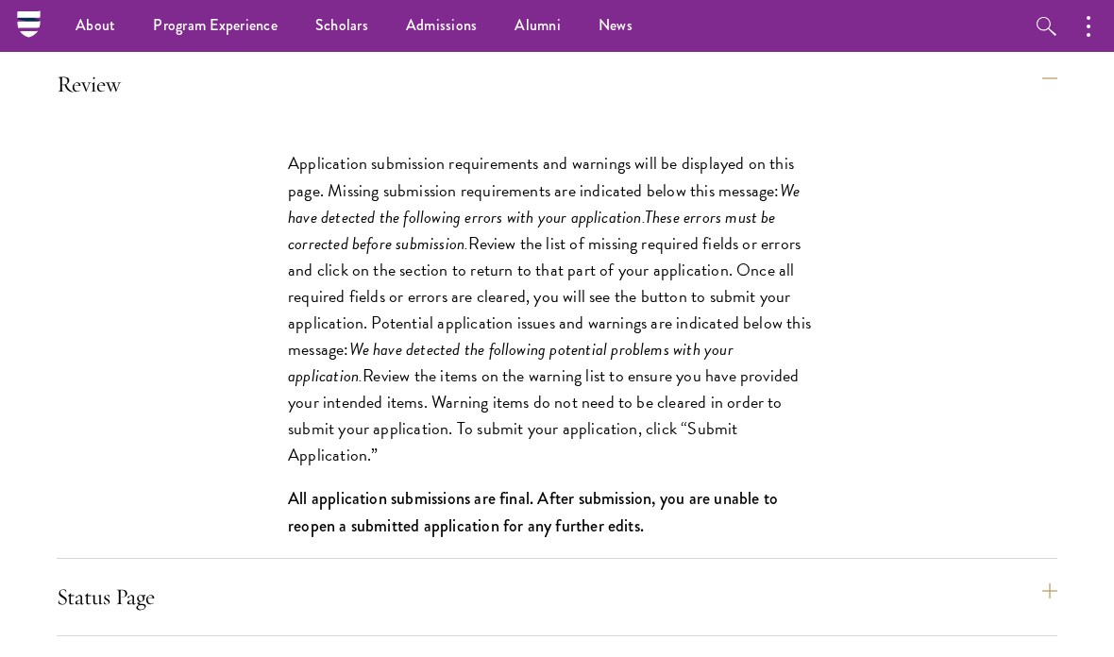
scroll to position [2213, 0]
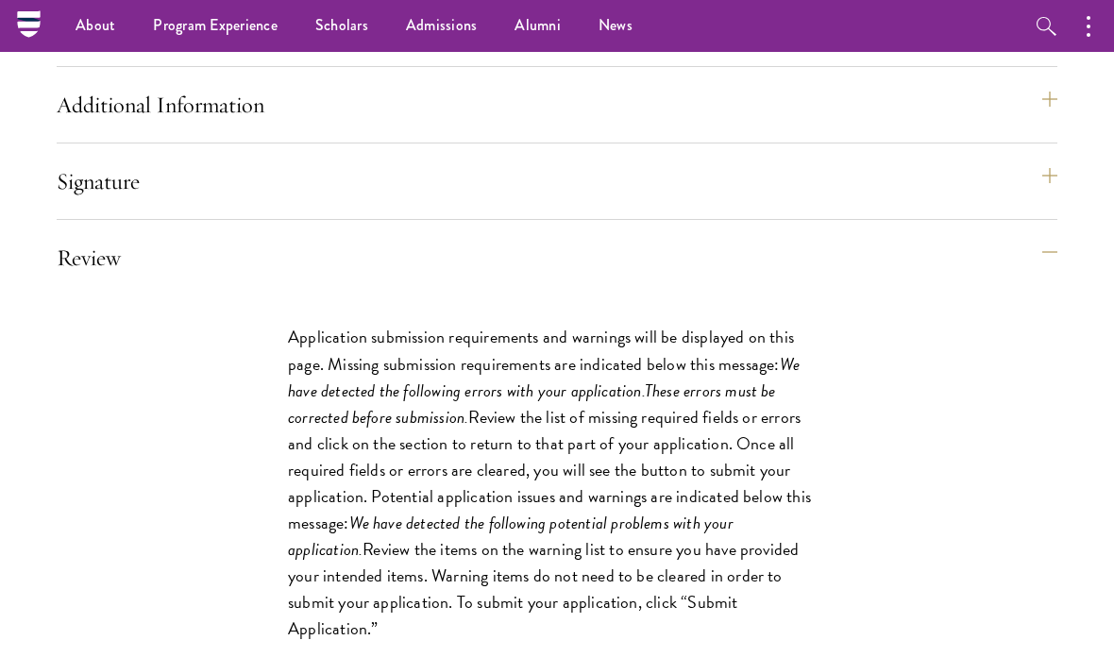
click at [750, 265] on button "Review" at bounding box center [557, 257] width 1000 height 45
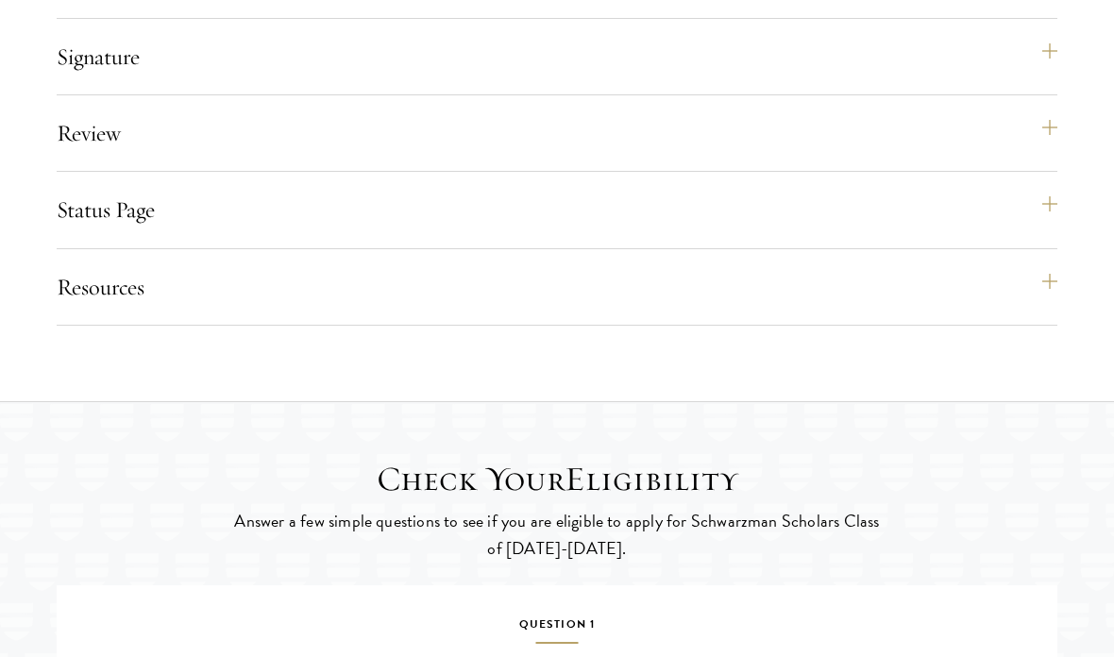
click at [716, 304] on button "Resources" at bounding box center [557, 287] width 1000 height 45
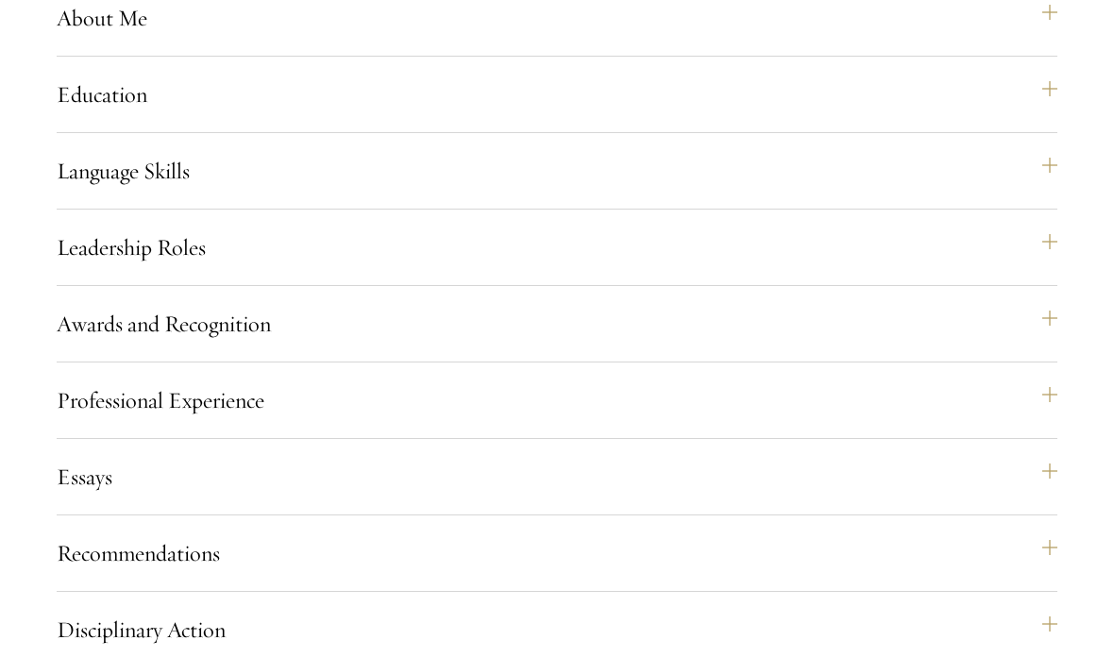
scroll to position [1616, 0]
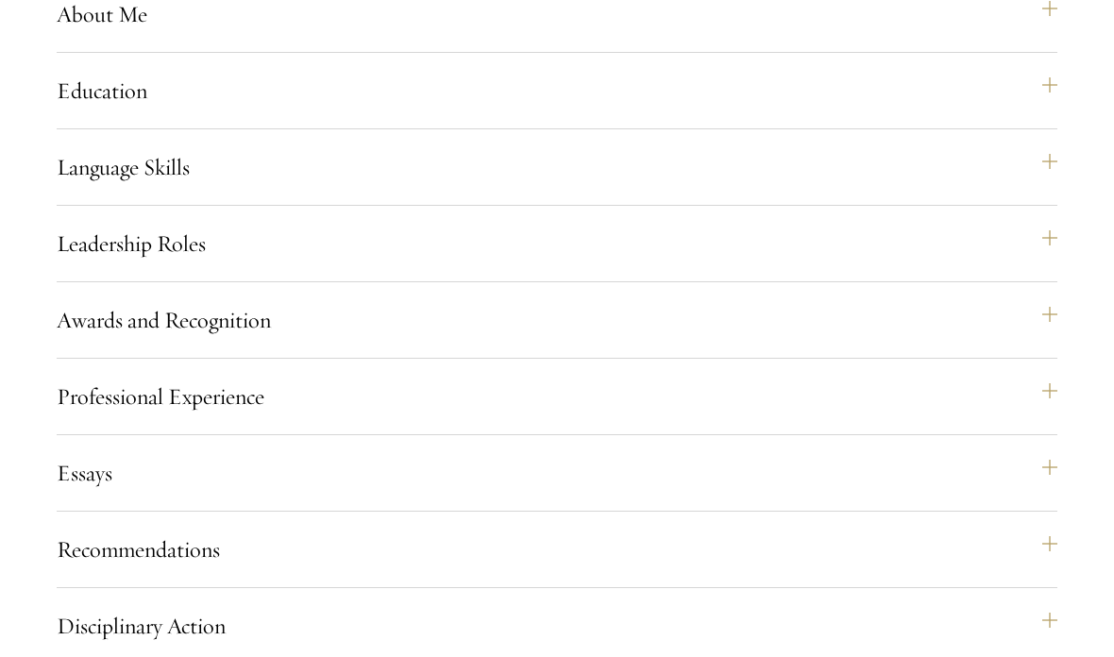
click at [811, 264] on button "Leadership Roles" at bounding box center [557, 243] width 1000 height 45
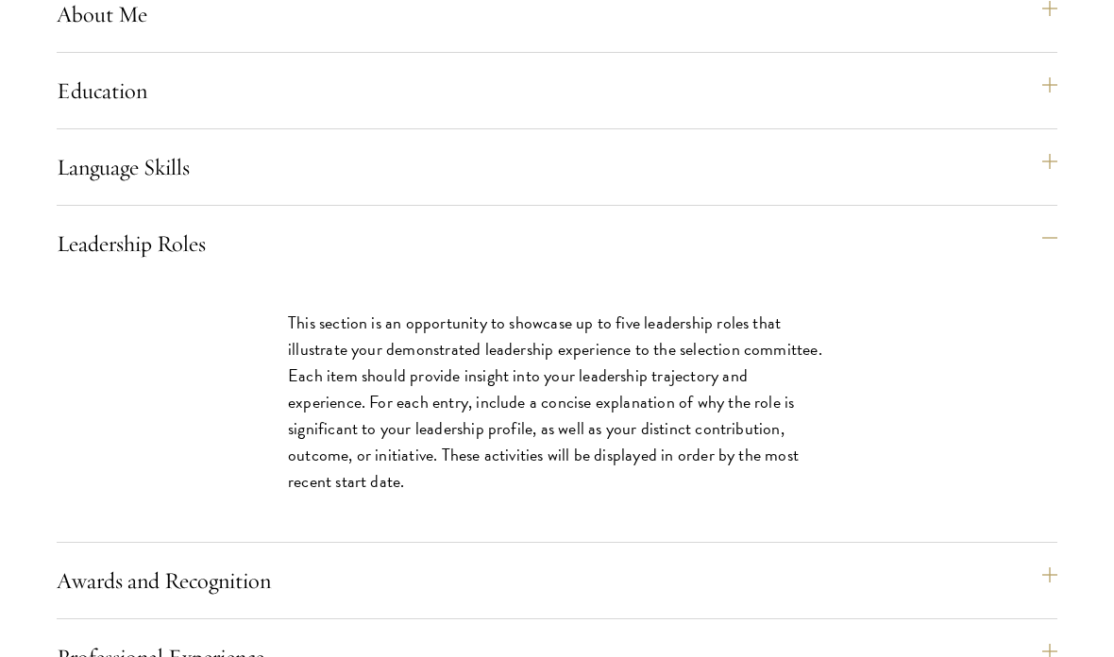
click at [796, 251] on button "Leadership Roles" at bounding box center [557, 243] width 1000 height 45
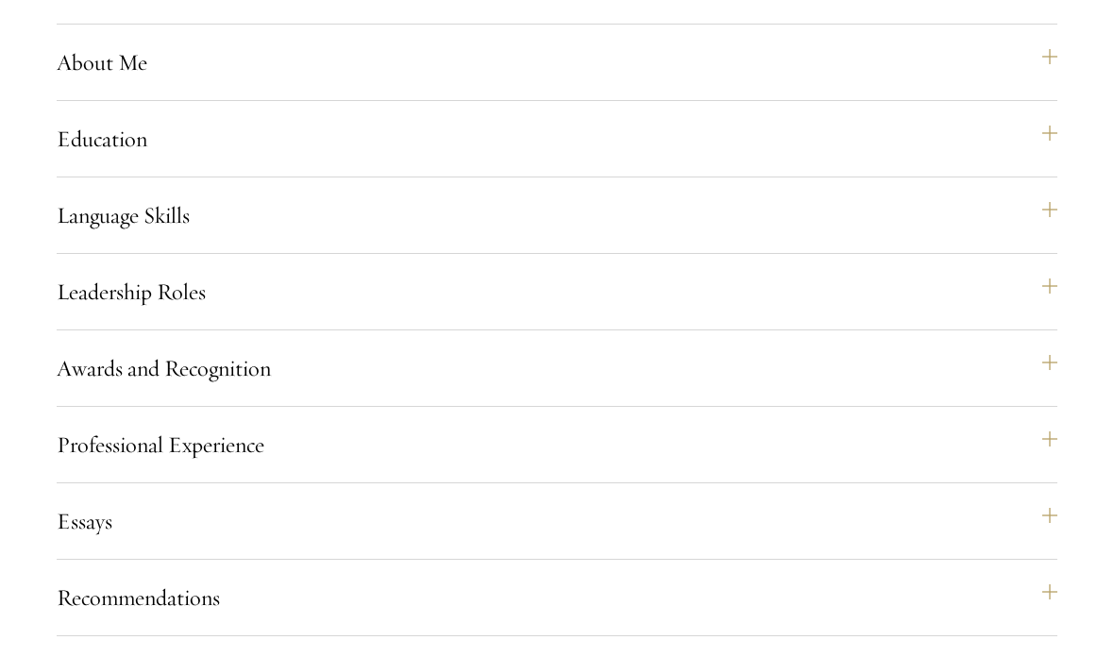
scroll to position [1567, 0]
click at [944, 232] on button "Language Skills" at bounding box center [557, 215] width 1000 height 45
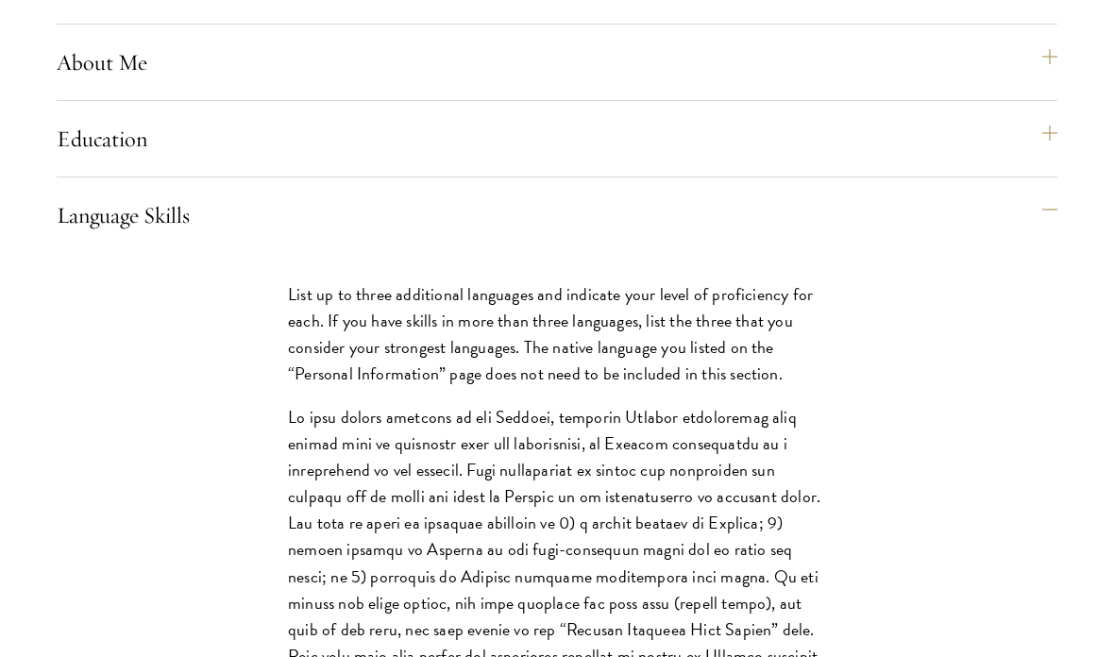
click at [953, 235] on button "Language Skills" at bounding box center [557, 215] width 1000 height 45
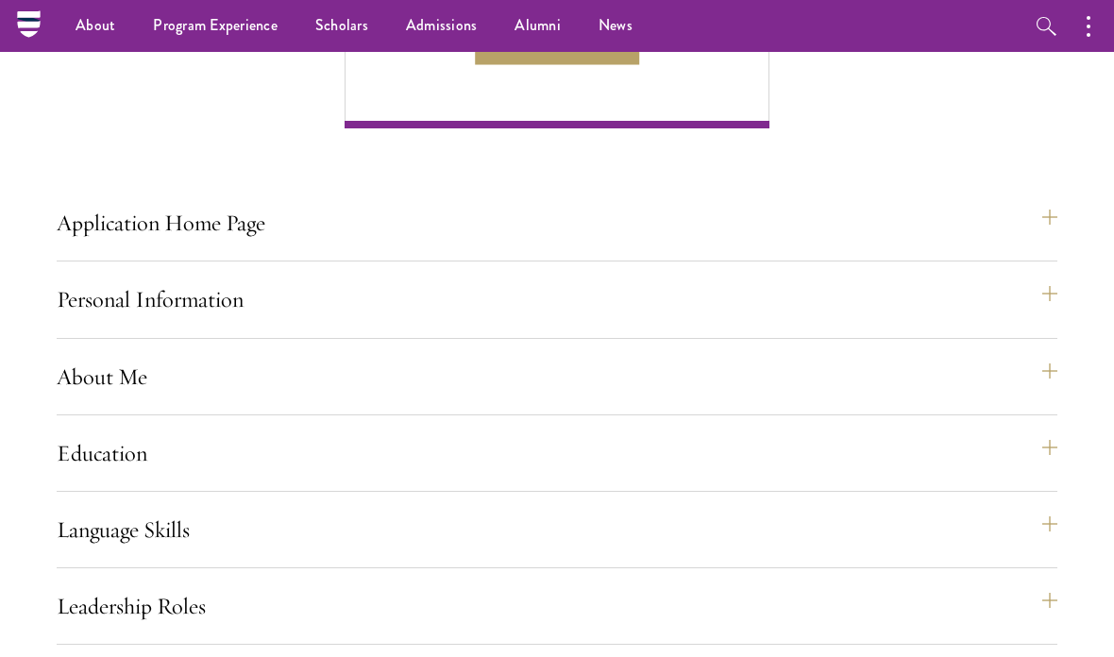
scroll to position [1191, 0]
